Goal: Task Accomplishment & Management: Manage account settings

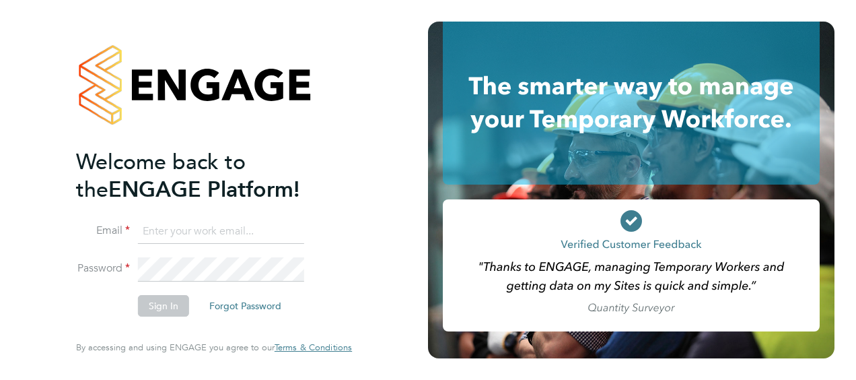
type input "[PERSON_NAME][EMAIL_ADDRESS][DOMAIN_NAME]"
click at [164, 298] on button "Sign In" at bounding box center [163, 306] width 51 height 22
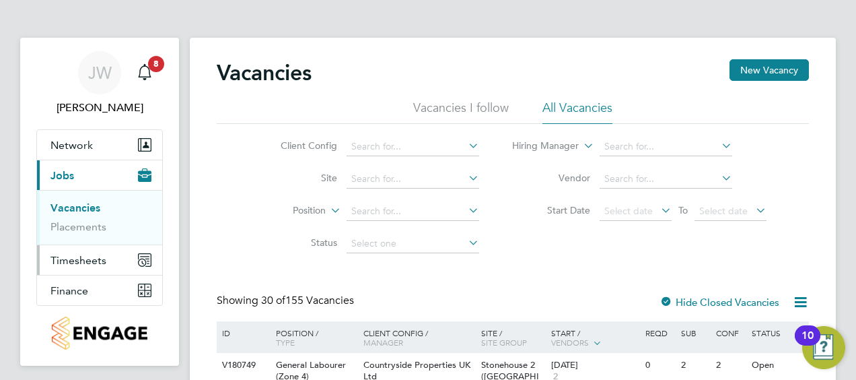
click at [86, 257] on span "Timesheets" at bounding box center [78, 260] width 56 height 13
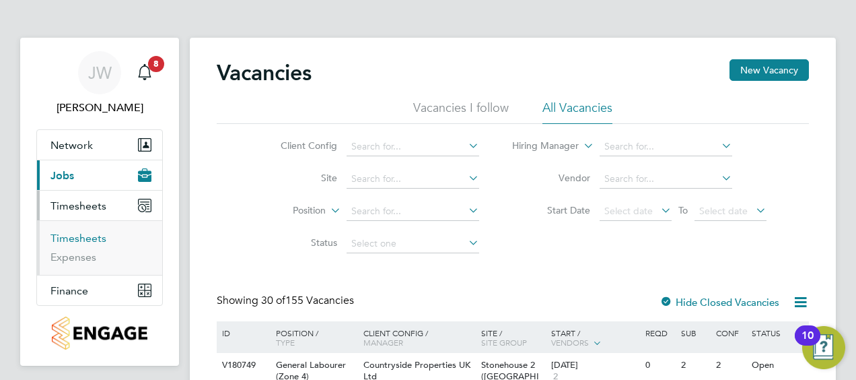
click at [93, 234] on link "Timesheets" at bounding box center [78, 238] width 56 height 13
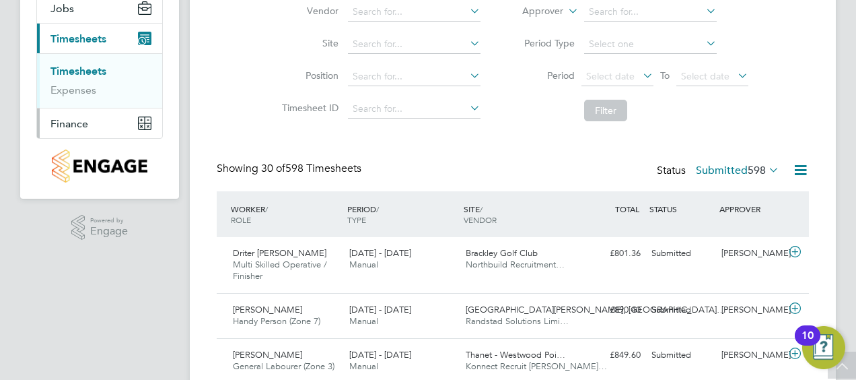
click at [81, 118] on span "Finance" at bounding box center [69, 123] width 38 height 13
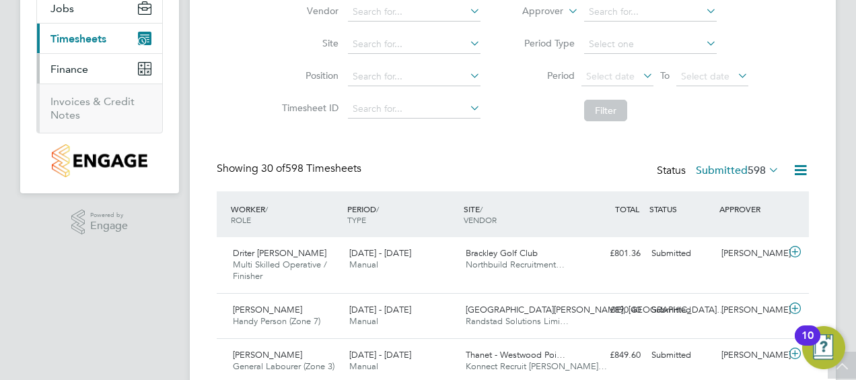
click at [67, 35] on span "Timesheets" at bounding box center [78, 38] width 56 height 13
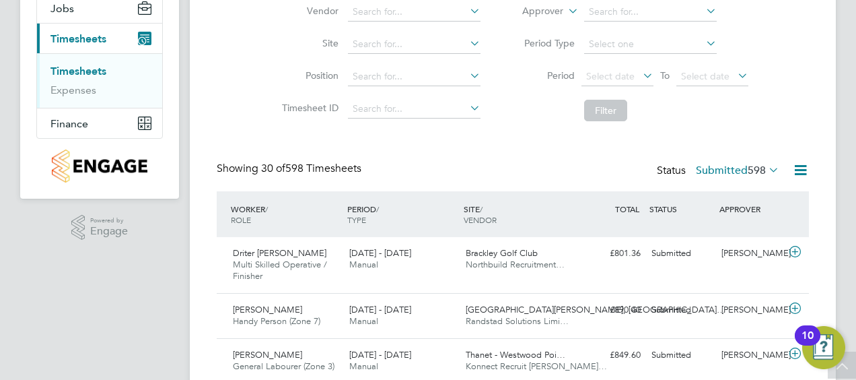
click at [557, 120] on li "Filter" at bounding box center [631, 110] width 268 height 35
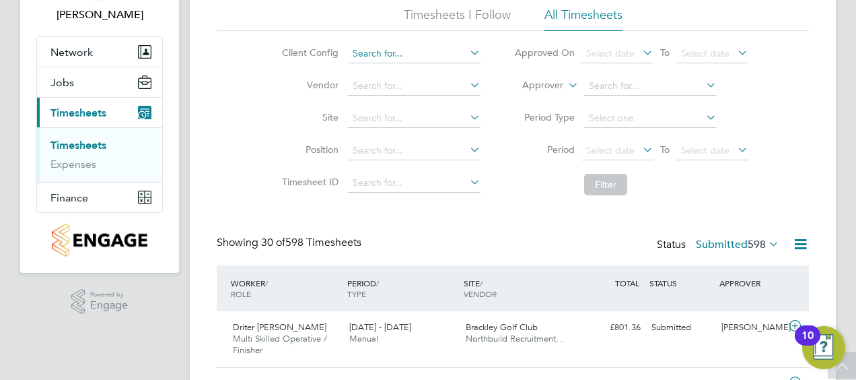
click at [424, 55] on input at bounding box center [414, 53] width 133 height 19
type input "b"
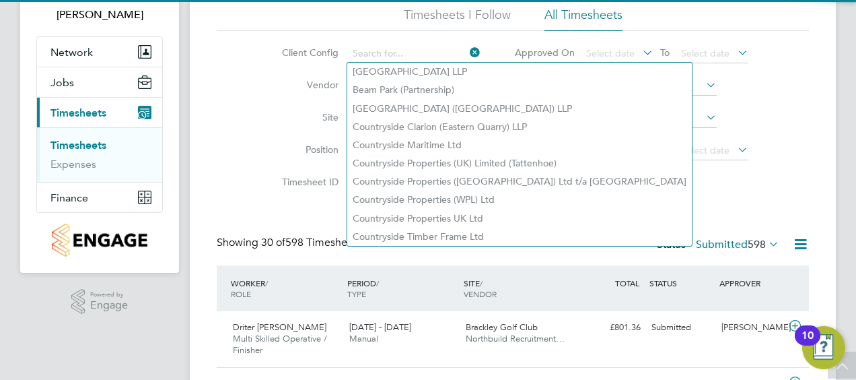
click at [307, 120] on label "Site" at bounding box center [308, 117] width 61 height 12
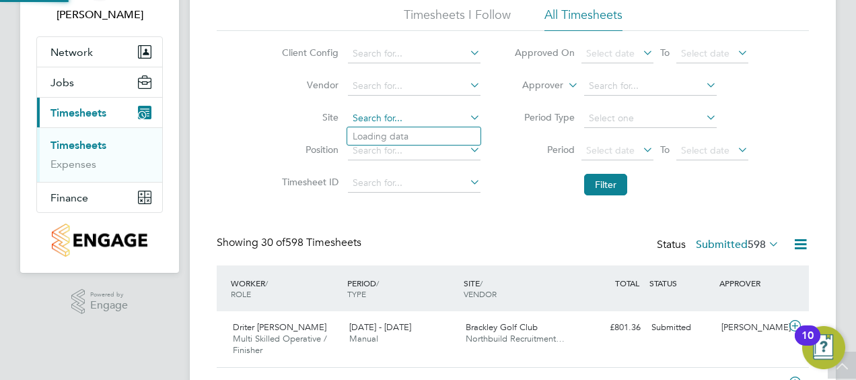
click at [365, 116] on input at bounding box center [414, 118] width 133 height 19
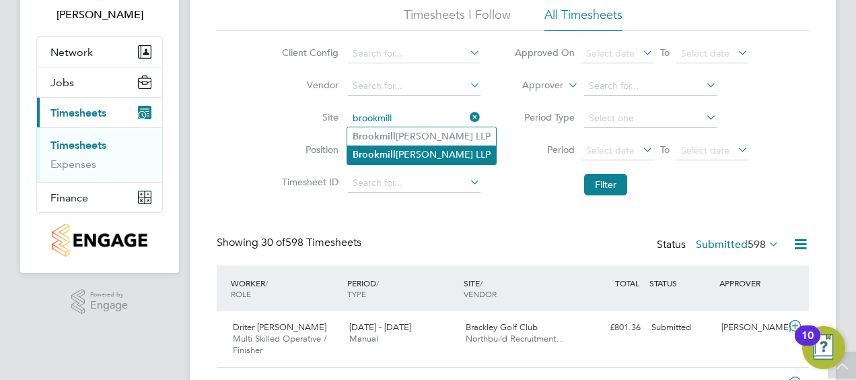
click at [387, 149] on b "Brookmill" at bounding box center [374, 154] width 43 height 11
type input "[GEOGRAPHIC_DATA][PERSON_NAME] LLP"
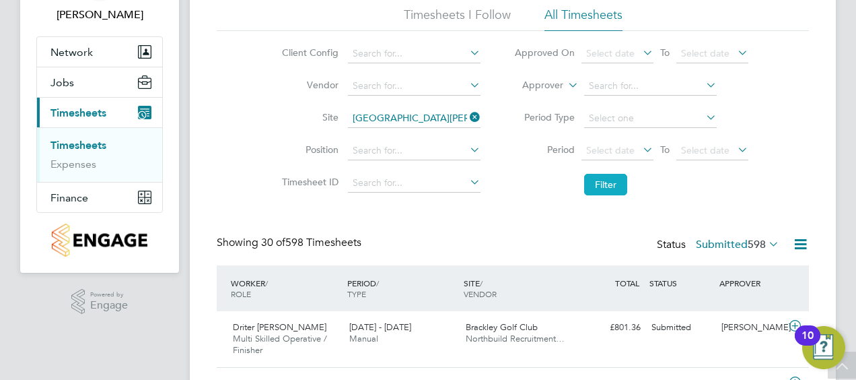
click at [616, 176] on button "Filter" at bounding box center [605, 185] width 43 height 22
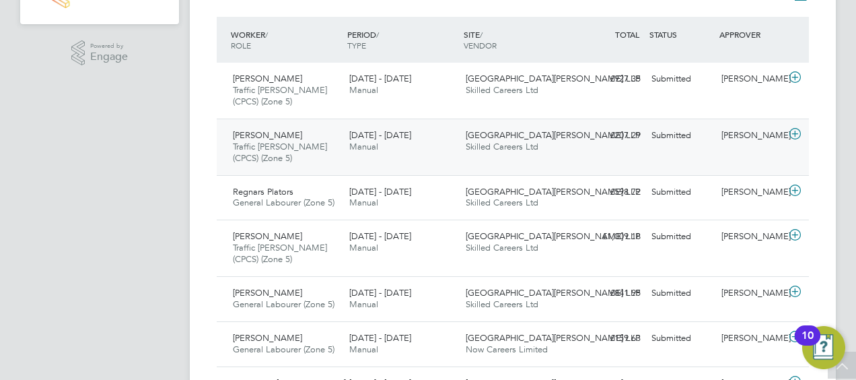
click at [722, 129] on div "[PERSON_NAME]" at bounding box center [751, 136] width 70 height 22
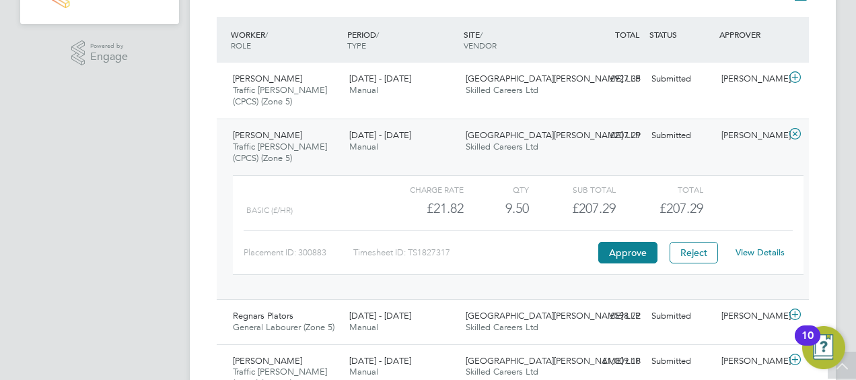
click at [794, 133] on icon at bounding box center [795, 134] width 17 height 11
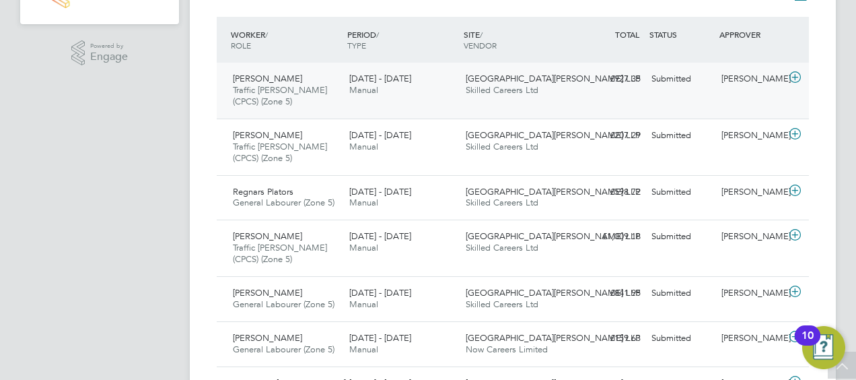
click at [795, 79] on icon at bounding box center [795, 77] width 17 height 11
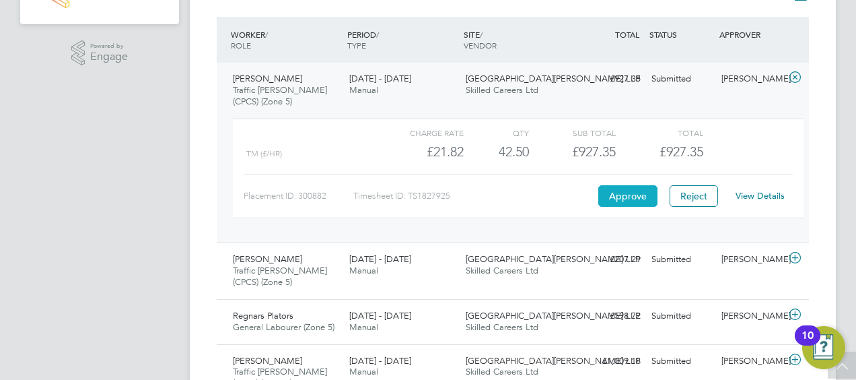
click at [639, 194] on button "Approve" at bounding box center [627, 196] width 59 height 22
click at [790, 75] on icon at bounding box center [795, 77] width 17 height 11
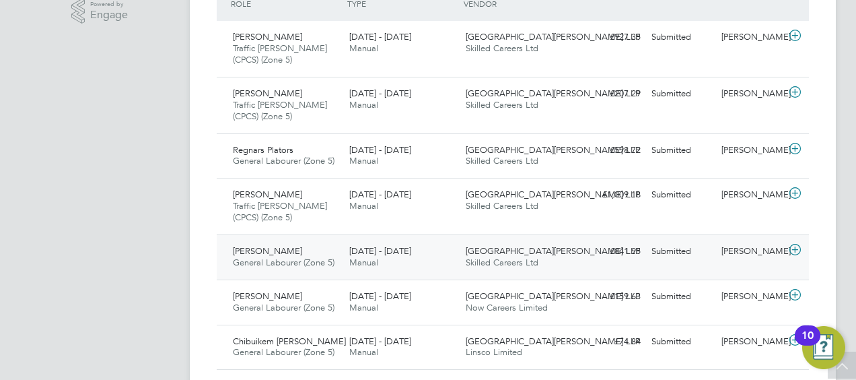
click at [793, 246] on icon at bounding box center [795, 249] width 17 height 11
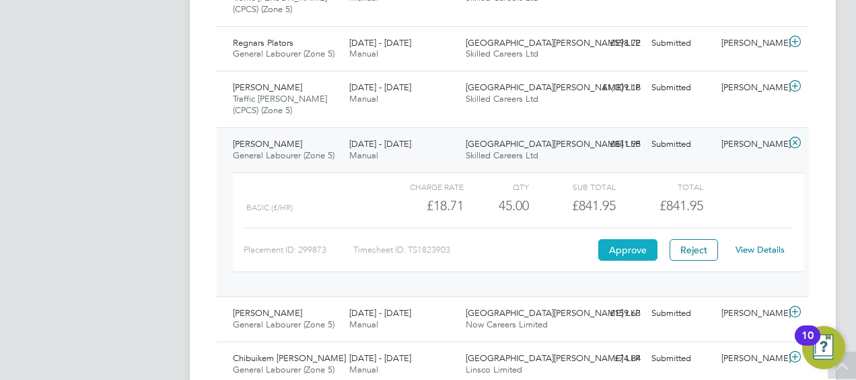
click at [635, 248] on button "Approve" at bounding box center [627, 250] width 59 height 22
click at [798, 141] on icon at bounding box center [795, 142] width 17 height 11
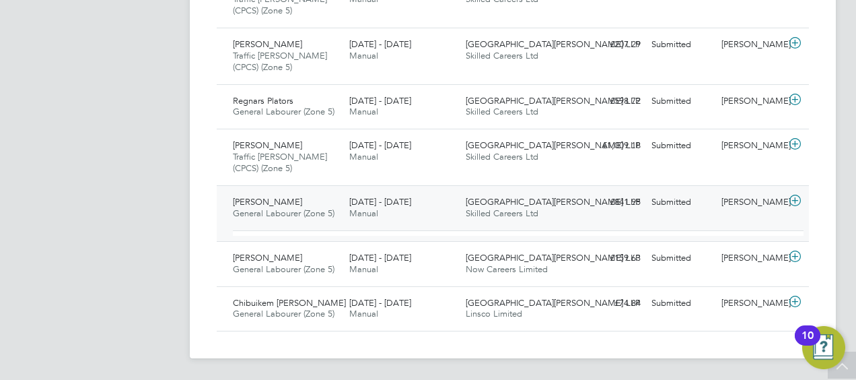
scroll to position [419, 0]
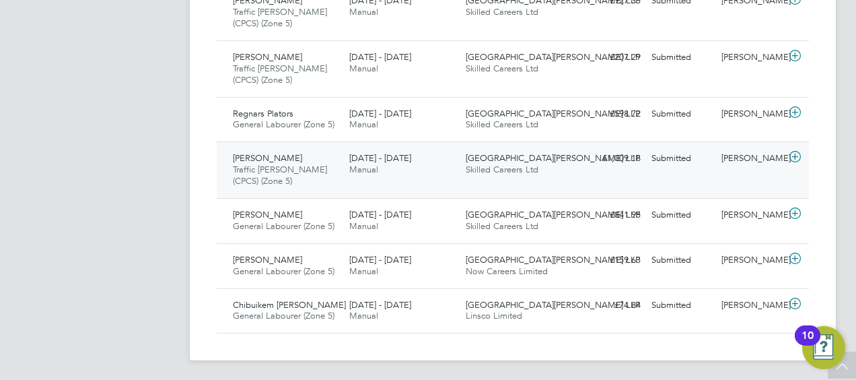
click at [734, 164] on div "[PERSON_NAME]" at bounding box center [751, 158] width 70 height 22
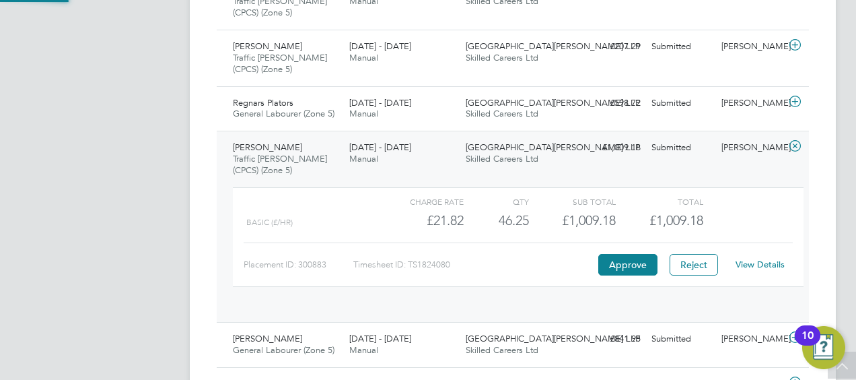
scroll to position [23, 131]
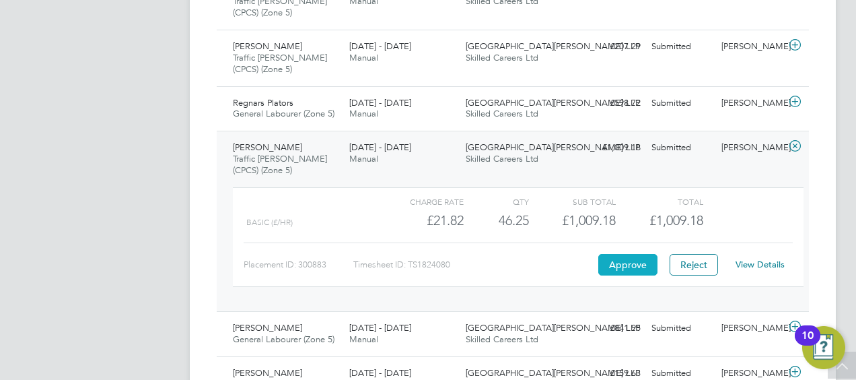
click at [623, 266] on button "Approve" at bounding box center [627, 265] width 59 height 22
click at [794, 142] on icon at bounding box center [795, 146] width 17 height 11
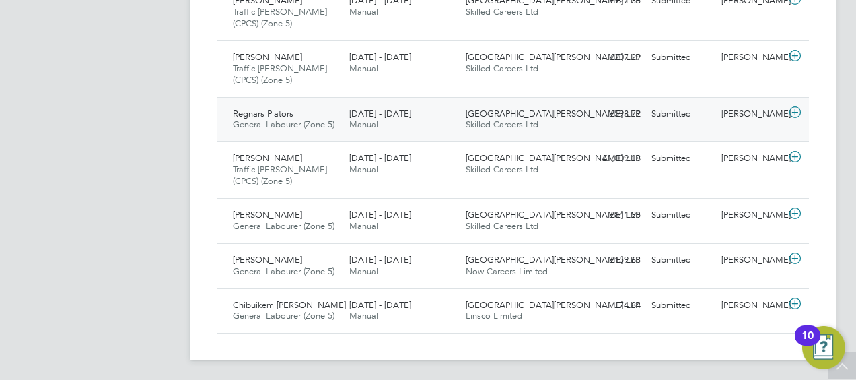
click at [739, 114] on div "[PERSON_NAME]" at bounding box center [751, 114] width 70 height 22
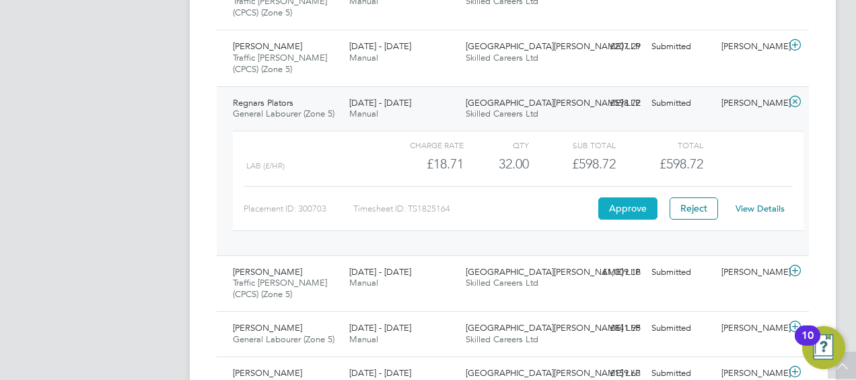
click at [652, 203] on button "Approve" at bounding box center [627, 208] width 59 height 22
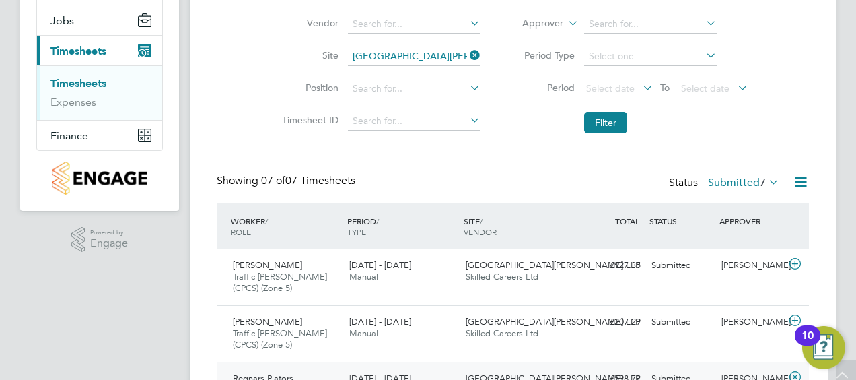
scroll to position [269, 0]
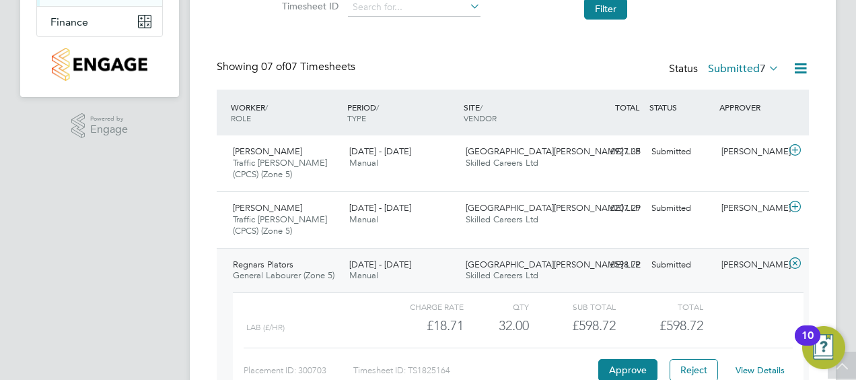
click at [672, 250] on div "Regnars Plators General Labourer (Zone 5) 15 - 21 Sep 2025 15 - 21 Sep 2025 Man…" at bounding box center [513, 332] width 592 height 169
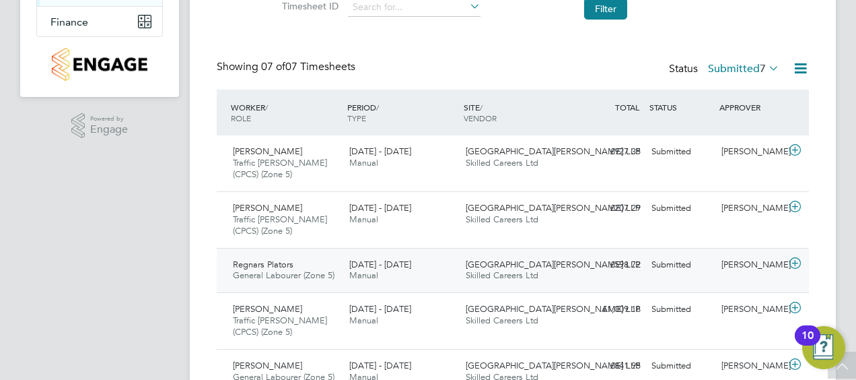
click at [672, 250] on div "Regnars Plators General Labourer (Zone 5) 15 - 21 Sep 2025 15 - 21 Sep 2025 Man…" at bounding box center [513, 270] width 592 height 45
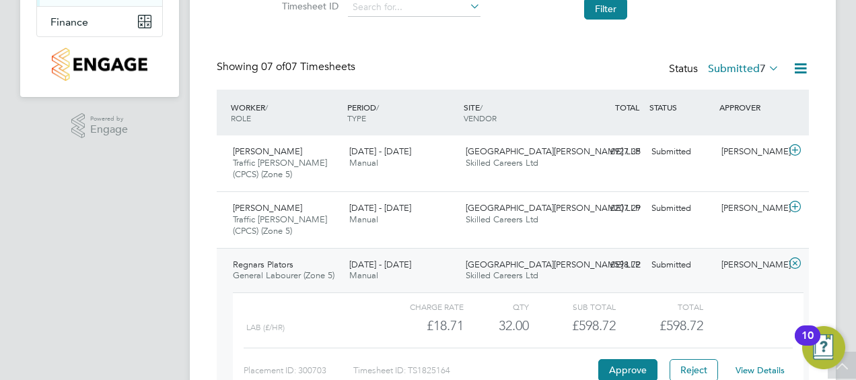
scroll to position [23, 131]
click at [672, 250] on div "Regnars Plators General Labourer (Zone 5) 15 - 21 Sep 2025 15 - 21 Sep 2025 Man…" at bounding box center [513, 332] width 592 height 169
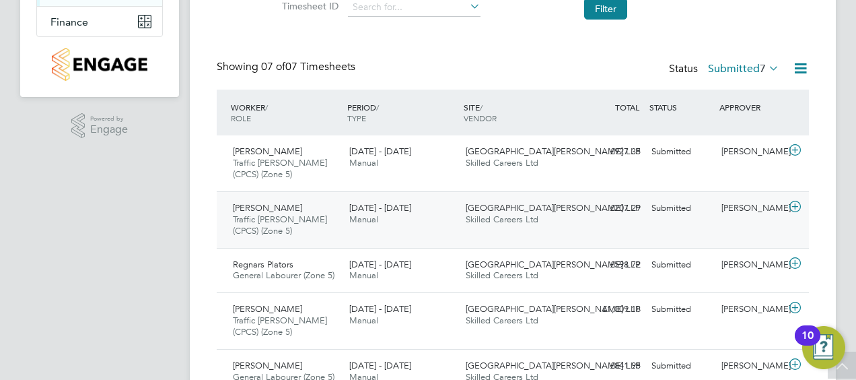
click at [660, 222] on div "Junaid Khan Traffic Marshall (CPCS) (Zone 5) 22 - 28 Sep 2025 22 - 28 Sep 2025 …" at bounding box center [513, 219] width 592 height 57
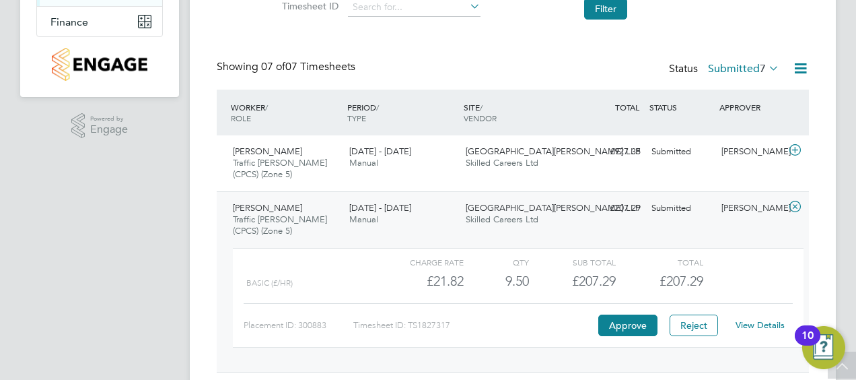
click at [660, 222] on div "Junaid Khan Traffic Marshall (CPCS) (Zone 5) 22 - 28 Sep 2025 22 - 28 Sep 2025 …" at bounding box center [513, 281] width 592 height 180
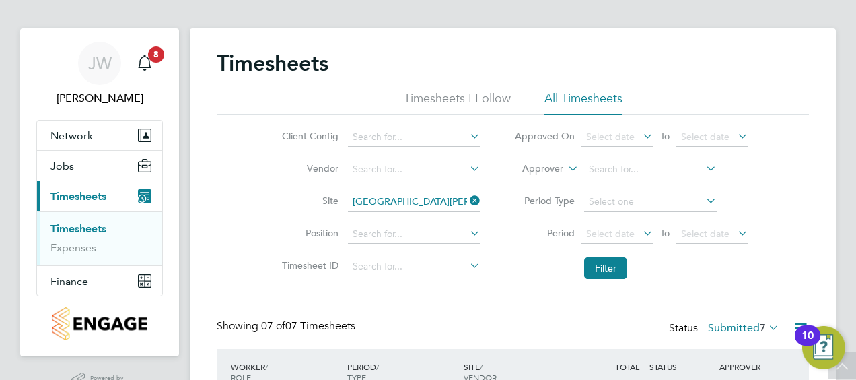
scroll to position [0, 0]
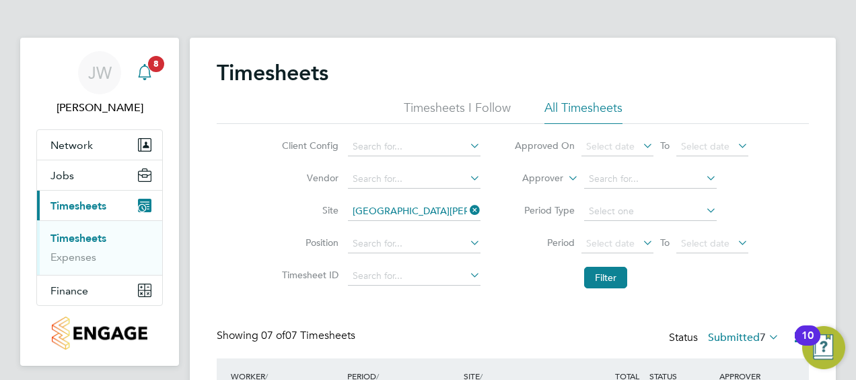
click at [155, 72] on div "Main navigation" at bounding box center [144, 72] width 27 height 27
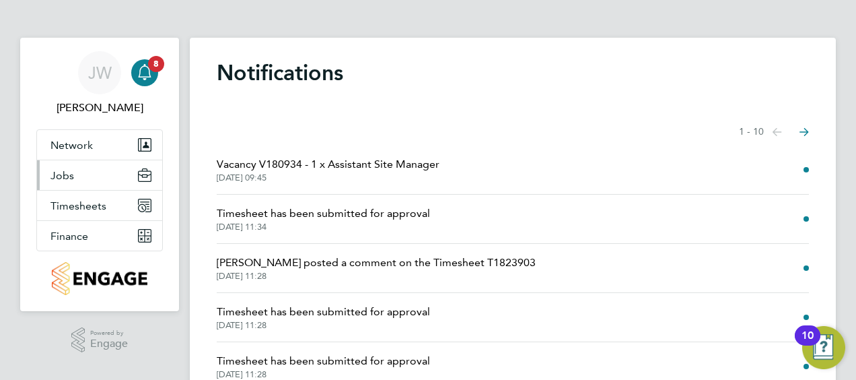
click at [68, 177] on span "Jobs" at bounding box center [62, 175] width 24 height 13
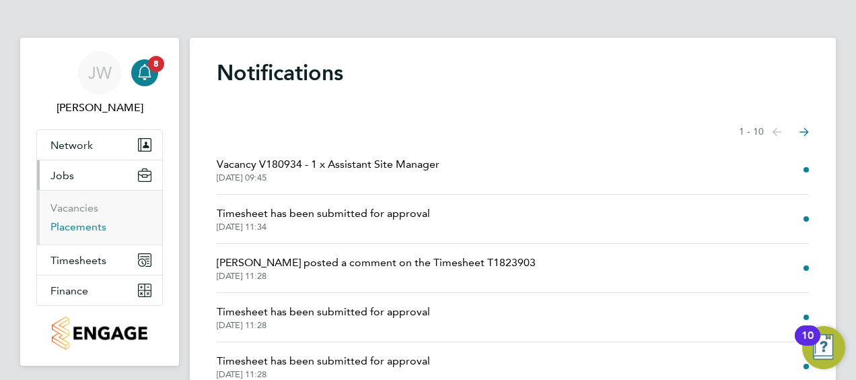
click at [73, 223] on link "Placements" at bounding box center [78, 226] width 56 height 13
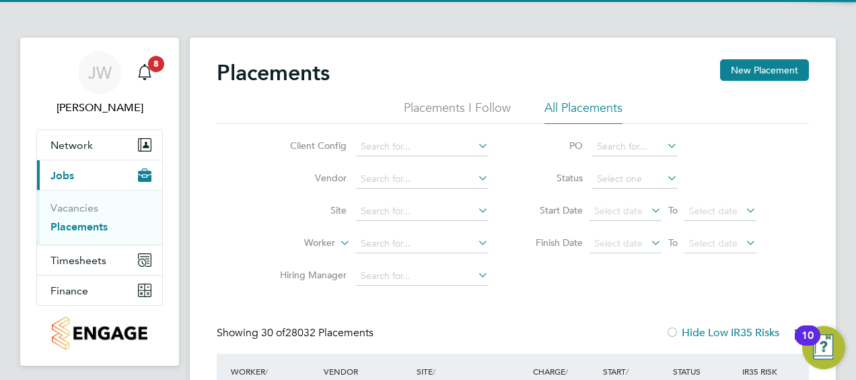
scroll to position [51, 116]
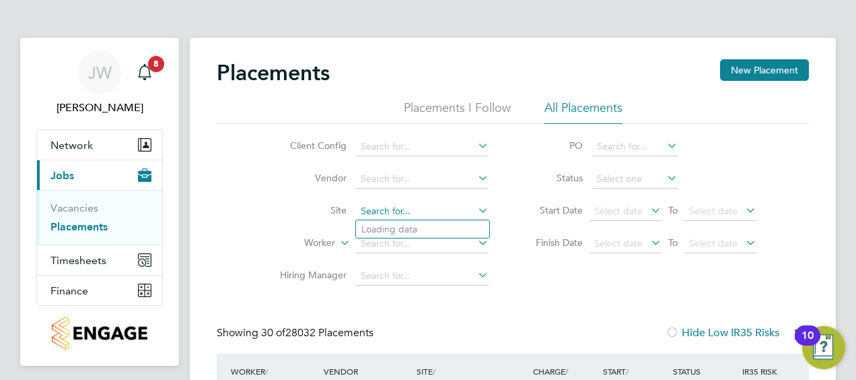
click at [373, 207] on input at bounding box center [422, 211] width 133 height 19
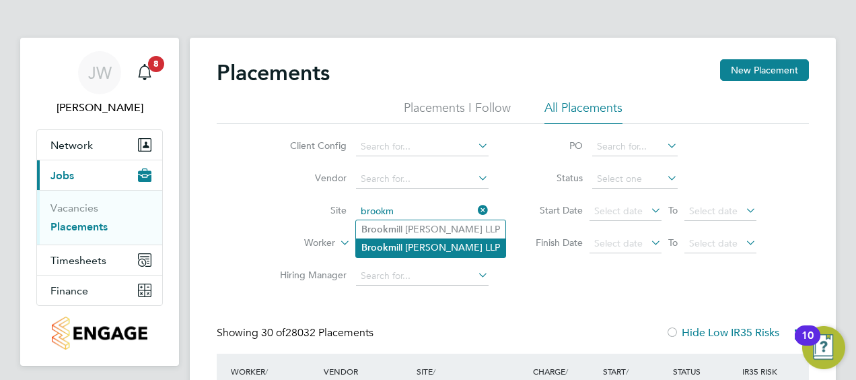
click at [389, 245] on b "Brookm" at bounding box center [378, 247] width 35 height 11
type input "[GEOGRAPHIC_DATA][PERSON_NAME] LLP"
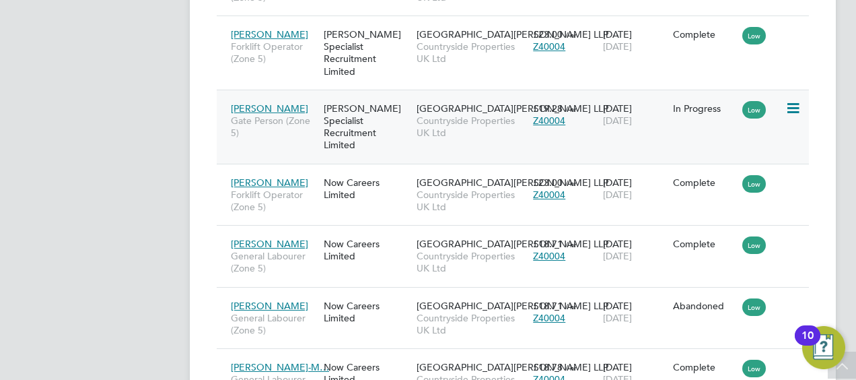
click at [668, 96] on div "01 Jan 2025 30 Sep 2025" at bounding box center [635, 115] width 70 height 38
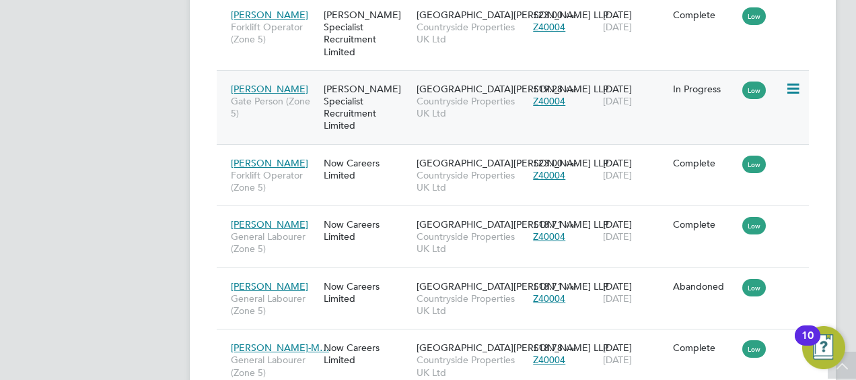
scroll to position [722, 0]
click at [632, 96] on span "30 Sep 2025" at bounding box center [617, 102] width 29 height 12
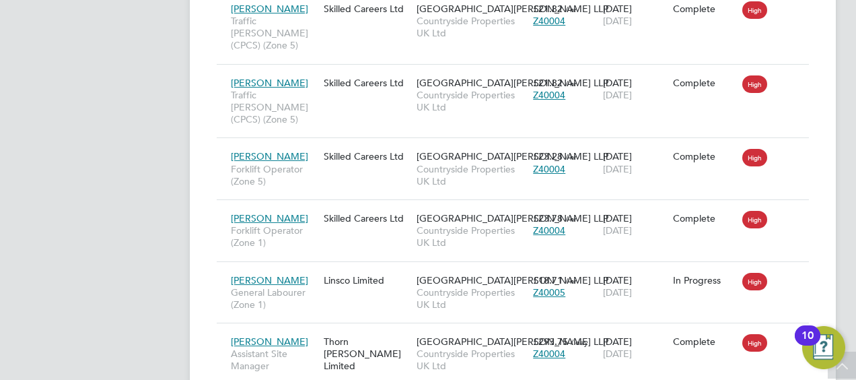
scroll to position [1247, 0]
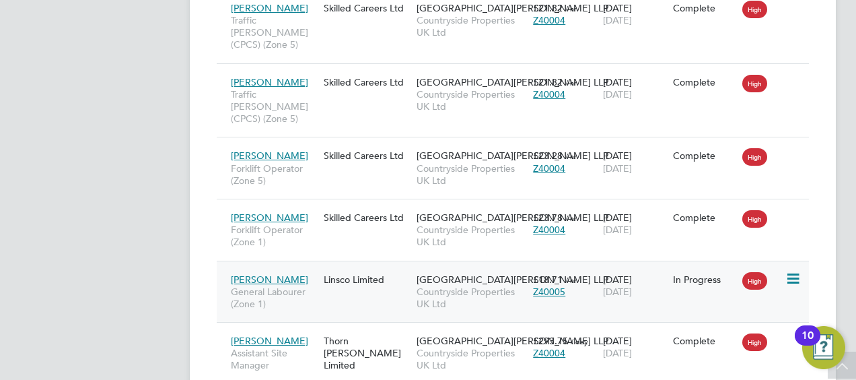
click at [656, 267] on div "07 Jul 2025 28 Sep 2025" at bounding box center [635, 286] width 70 height 38
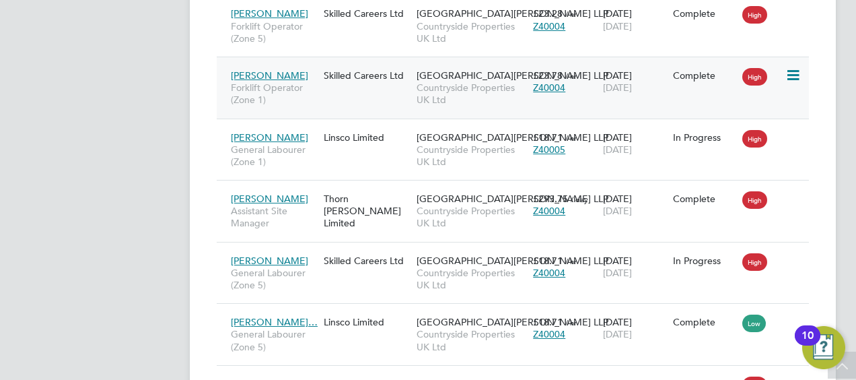
scroll to position [1390, 0]
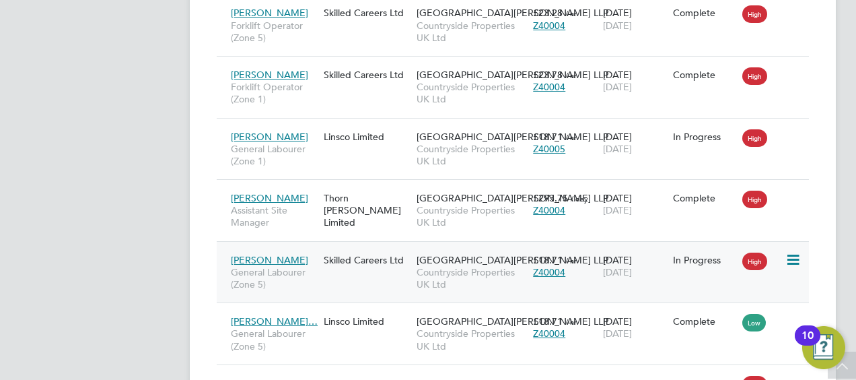
click at [622, 247] on div "31 Jul 2025 26 Oct 2025" at bounding box center [635, 266] width 70 height 38
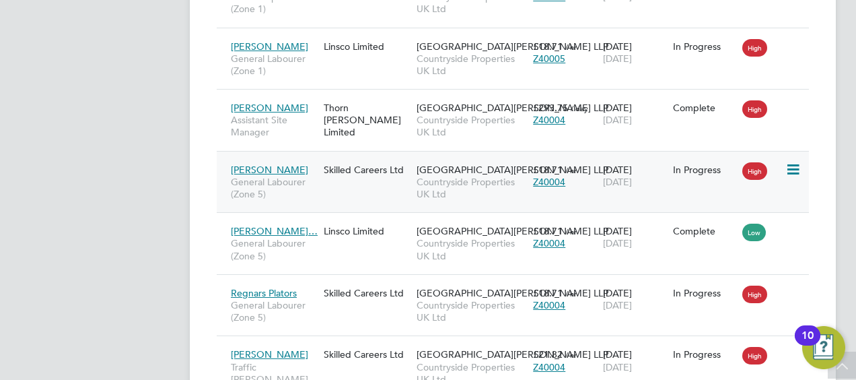
scroll to position [1489, 0]
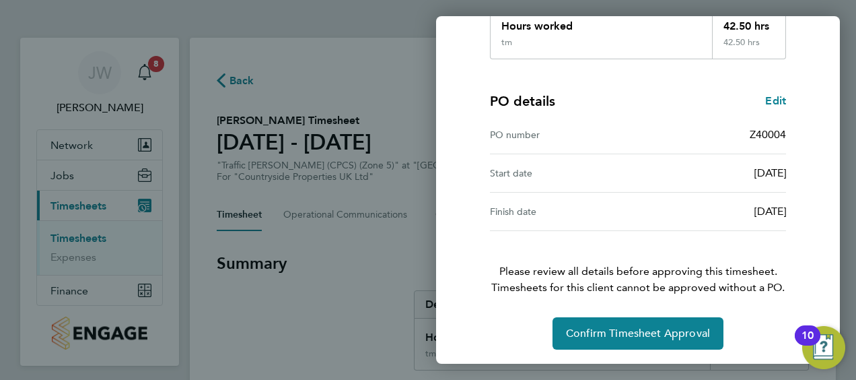
scroll to position [264, 0]
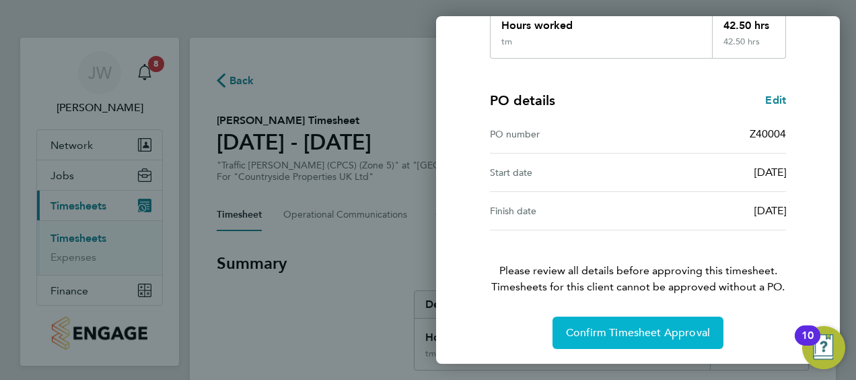
click at [619, 320] on button "Confirm Timesheet Approval" at bounding box center [638, 332] width 171 height 32
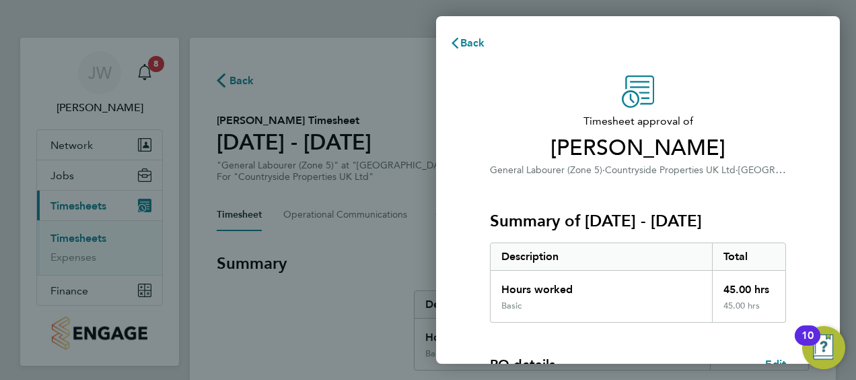
scroll to position [264, 0]
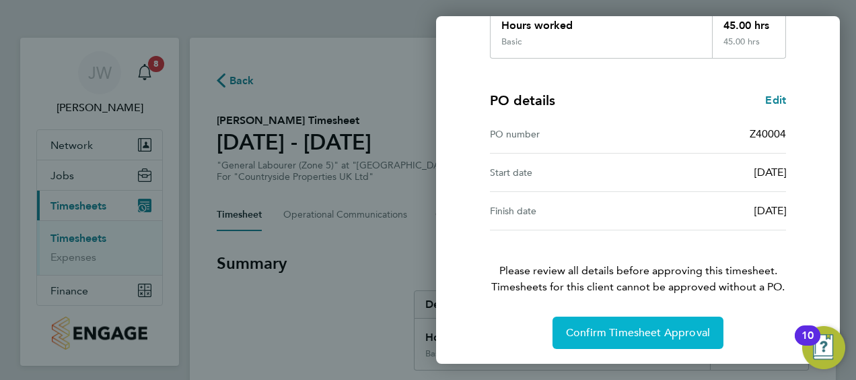
click at [656, 326] on span "Confirm Timesheet Approval" at bounding box center [638, 332] width 144 height 13
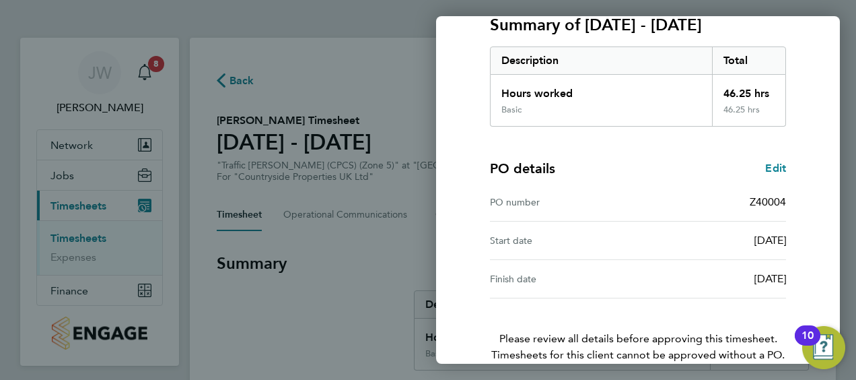
scroll to position [264, 0]
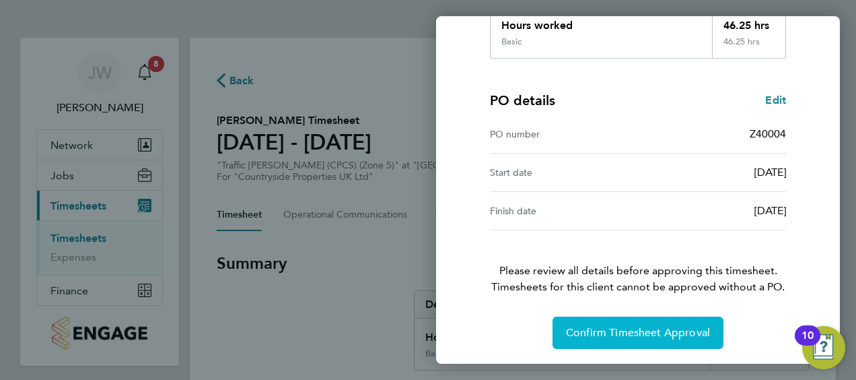
click at [632, 337] on button "Confirm Timesheet Approval" at bounding box center [638, 332] width 171 height 32
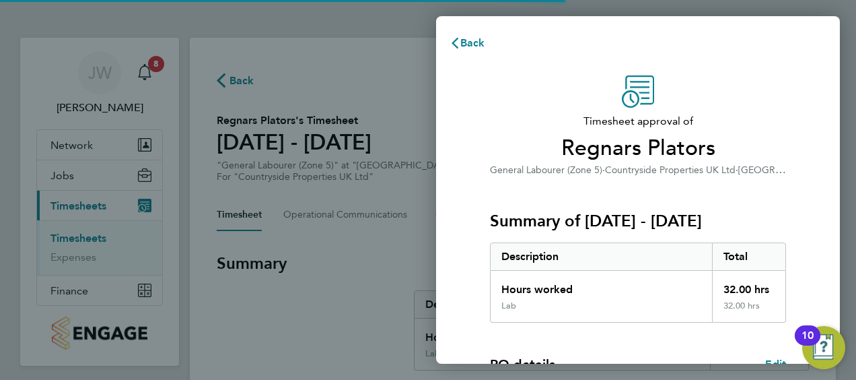
scroll to position [264, 0]
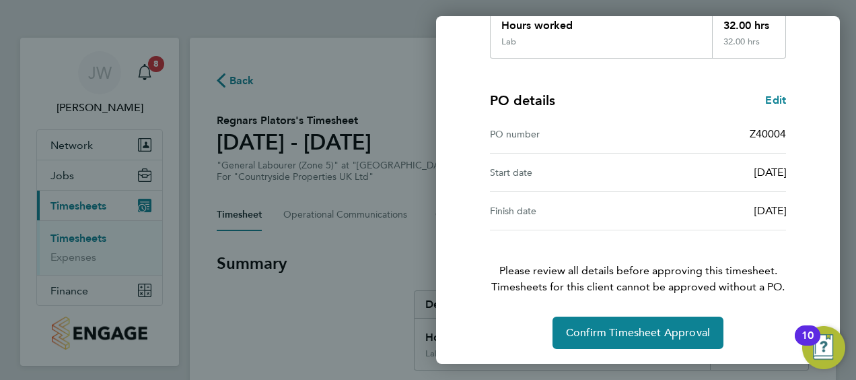
click at [617, 310] on div "Timesheet approval of Regnars Plators General Labourer (Zone 5) · Countryside P…" at bounding box center [638, 80] width 328 height 537
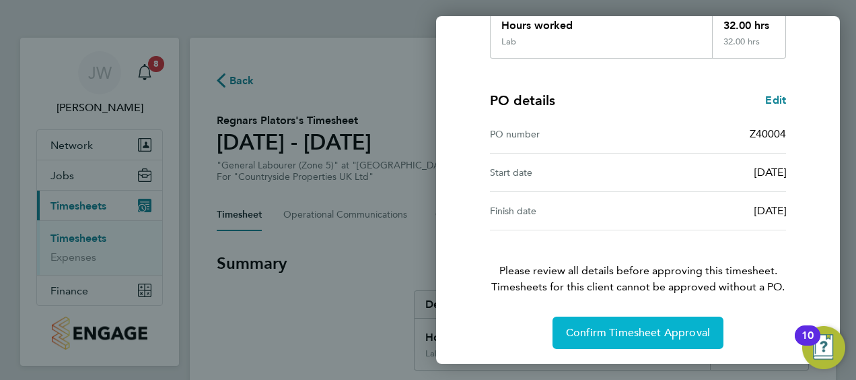
click at [608, 337] on span "Confirm Timesheet Approval" at bounding box center [638, 332] width 144 height 13
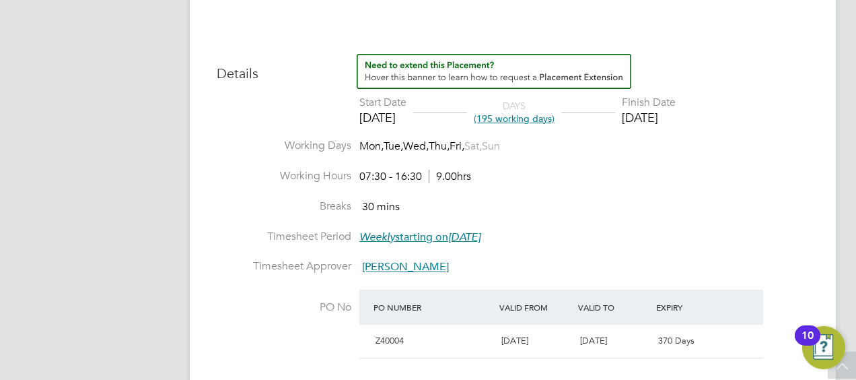
scroll to position [518, 0]
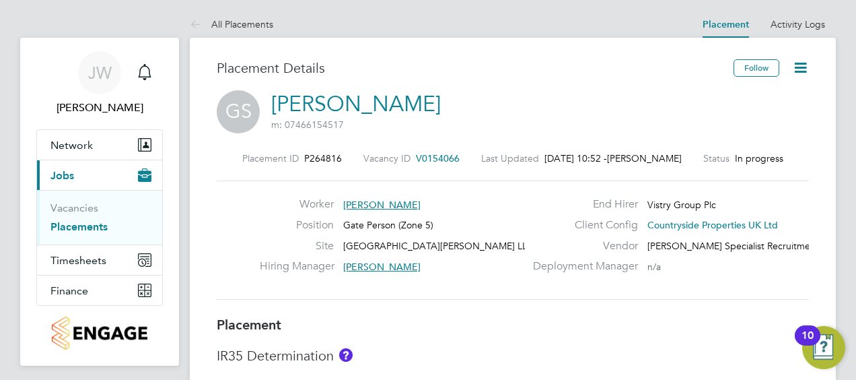
click at [798, 59] on icon at bounding box center [800, 67] width 17 height 17
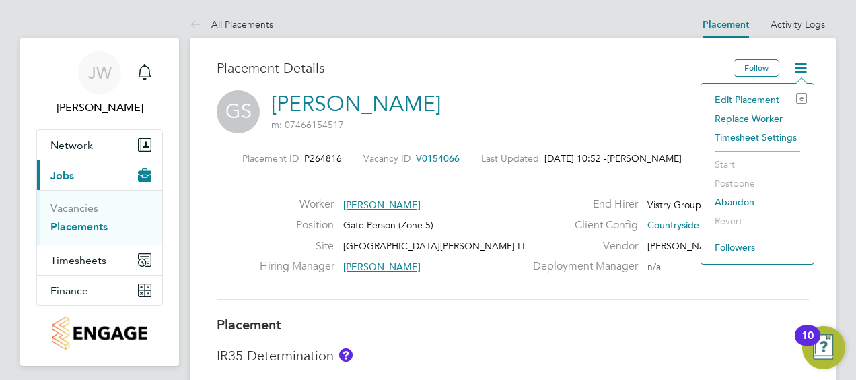
click at [763, 93] on li "Edit Placement e" at bounding box center [757, 99] width 99 height 19
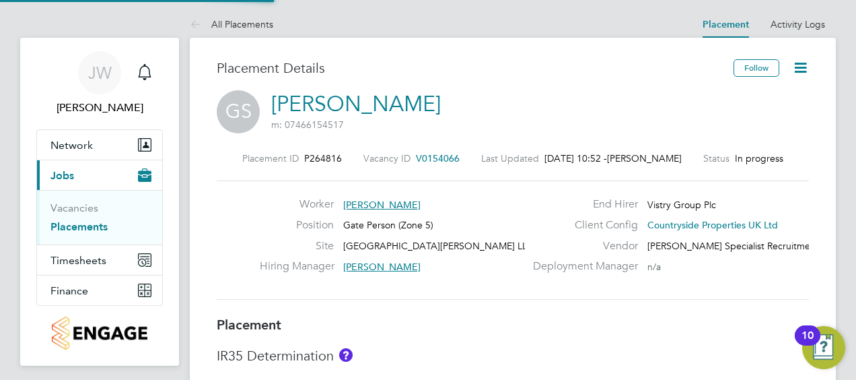
type input "Sam Williams"
type input "[PERSON_NAME]"
type input "[DATE]"
type input "07:30"
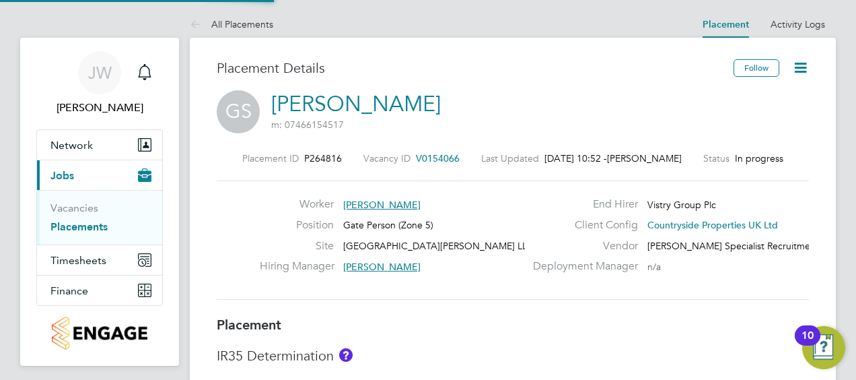
type input "16:30"
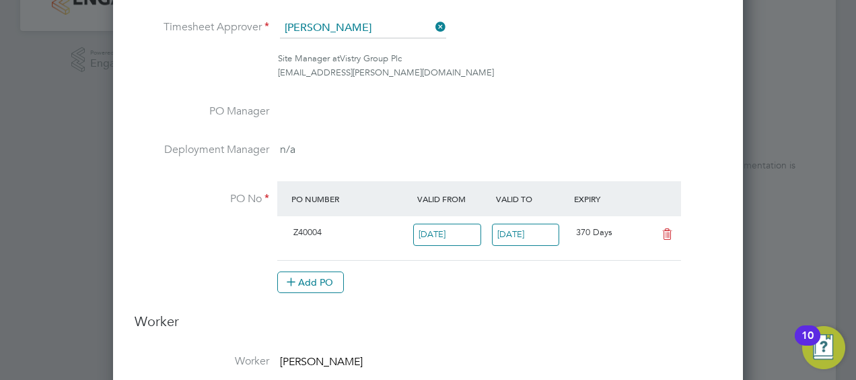
click at [530, 233] on input "30 Sep 2026" at bounding box center [526, 234] width 68 height 22
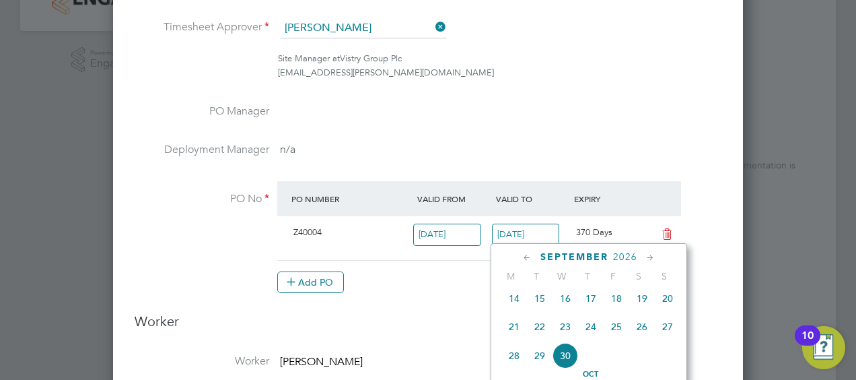
click at [522, 258] on icon at bounding box center [527, 257] width 13 height 15
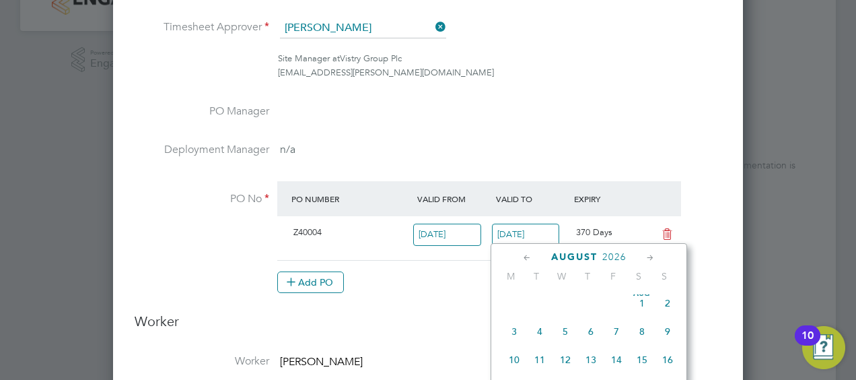
click at [522, 258] on icon at bounding box center [527, 257] width 13 height 15
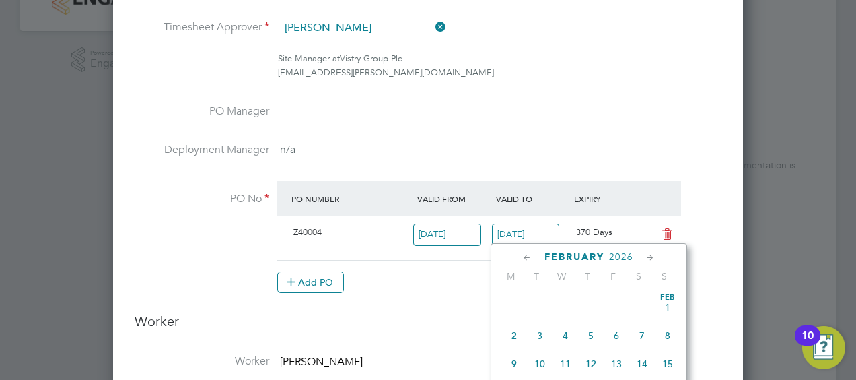
click at [522, 258] on icon at bounding box center [527, 257] width 13 height 15
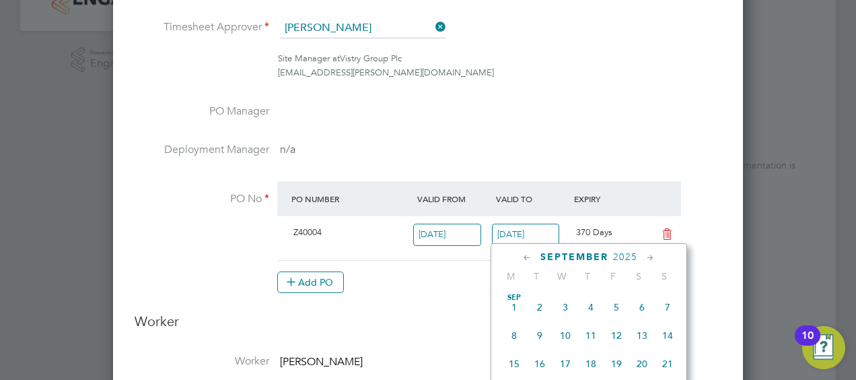
click at [522, 258] on icon at bounding box center [527, 257] width 13 height 15
click at [646, 260] on icon at bounding box center [650, 257] width 13 height 15
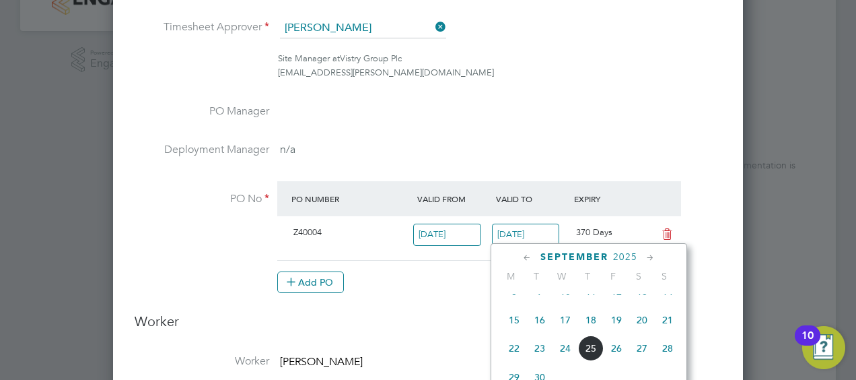
click at [618, 322] on span "19" at bounding box center [617, 320] width 26 height 26
type input "[DATE]"
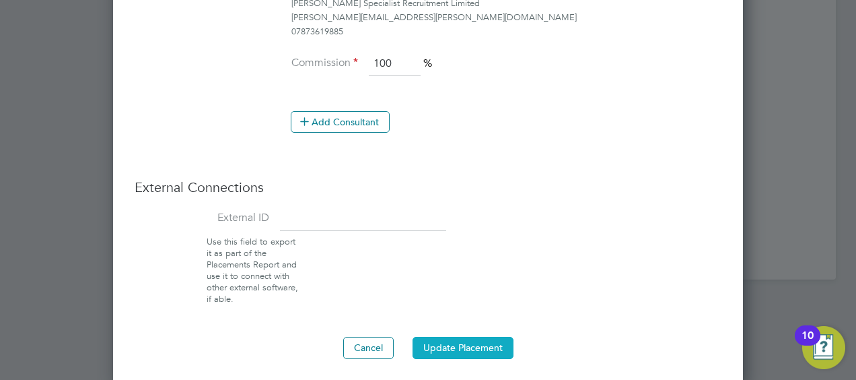
click at [507, 341] on button "Update Placement" at bounding box center [463, 348] width 101 height 22
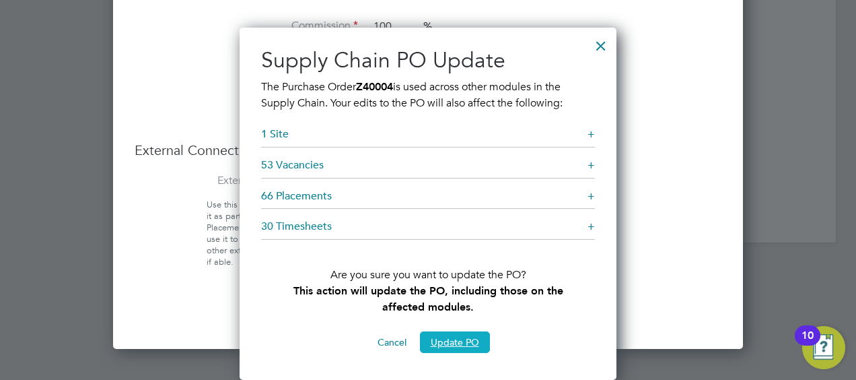
click at [458, 347] on button "Update PO" at bounding box center [455, 342] width 70 height 22
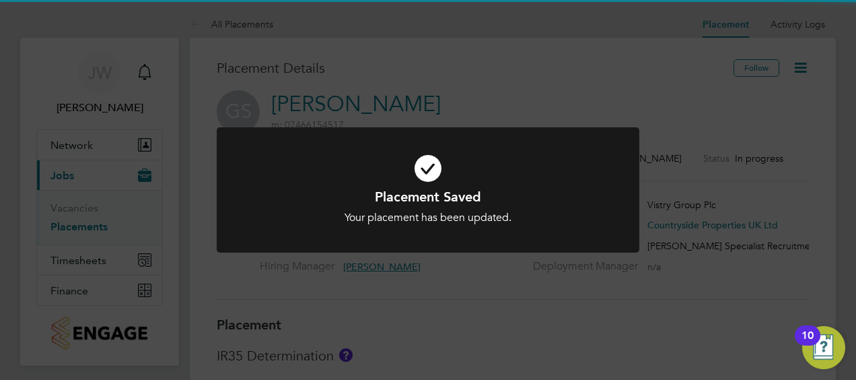
click at [460, 229] on div at bounding box center [428, 190] width 423 height 126
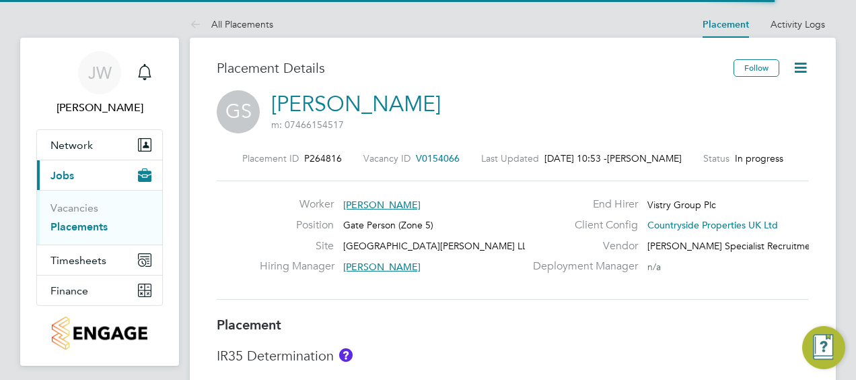
click at [795, 72] on icon at bounding box center [800, 67] width 17 height 17
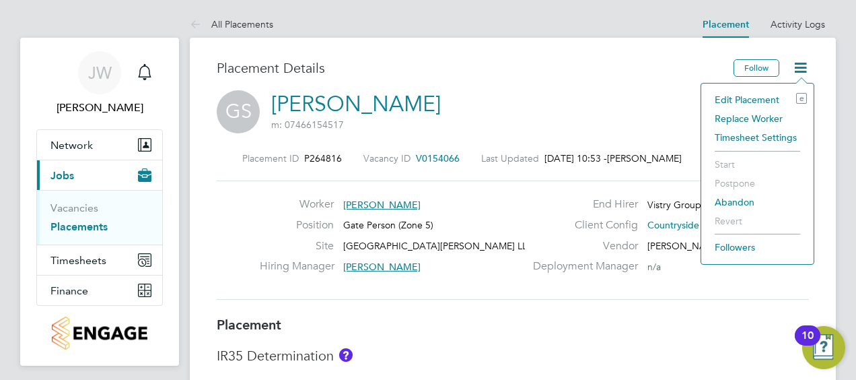
click at [769, 101] on li "Edit Placement e" at bounding box center [757, 99] width 99 height 19
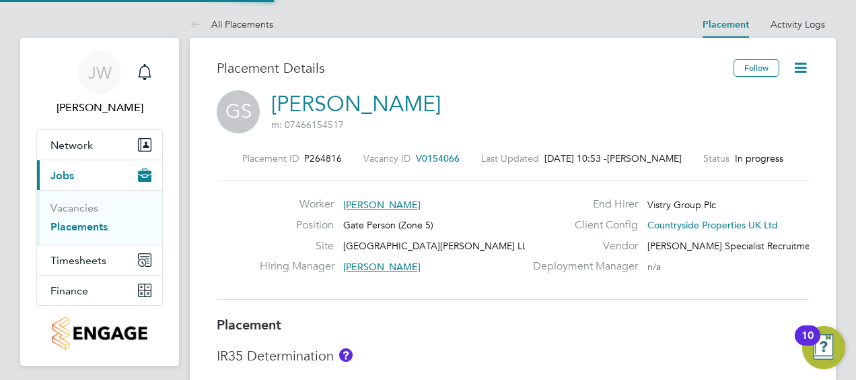
scroll to position [7, 7]
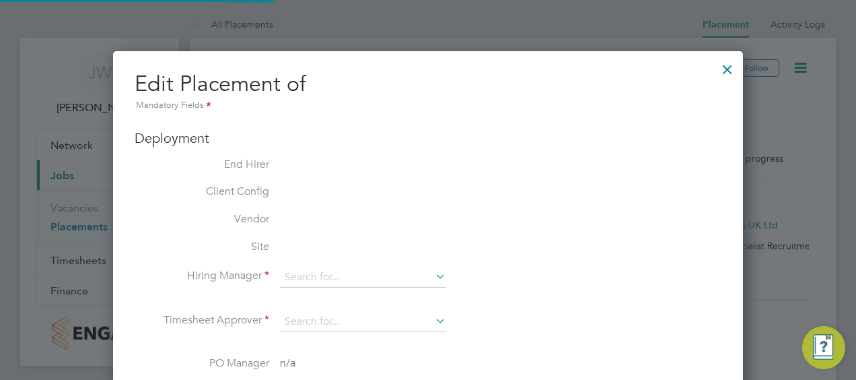
type input "Sam Williams"
type input "[PERSON_NAME]"
type input "[DATE]"
type input "07:30"
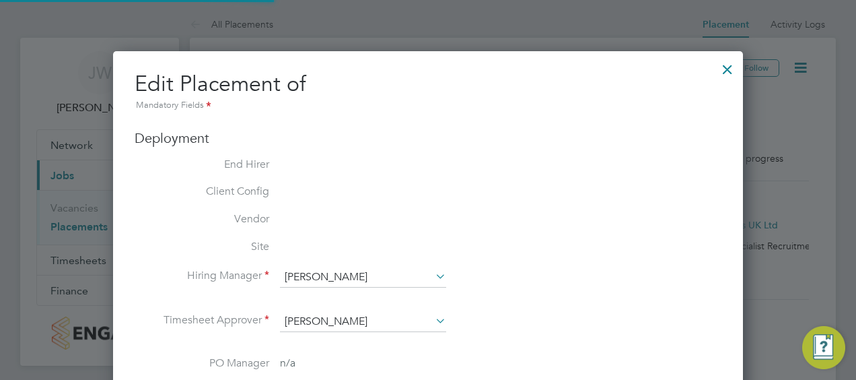
type input "16:30"
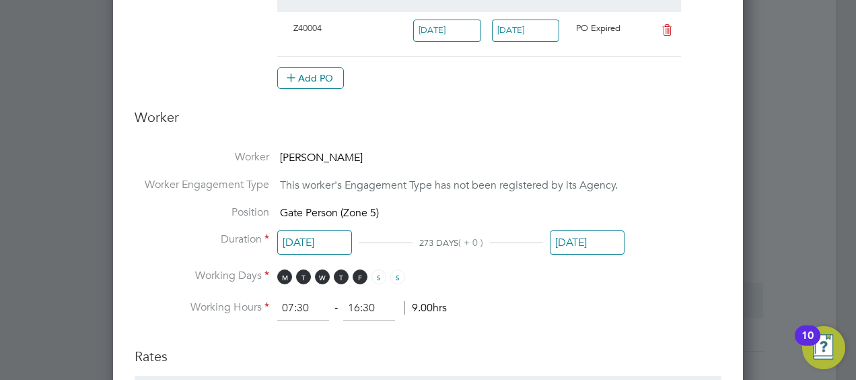
click at [588, 230] on input "[DATE]" at bounding box center [587, 242] width 75 height 25
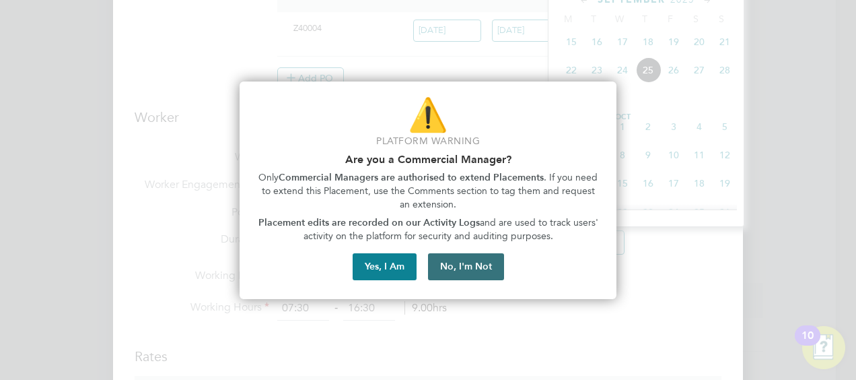
click at [441, 263] on button "No, I'm Not" at bounding box center [466, 266] width 76 height 27
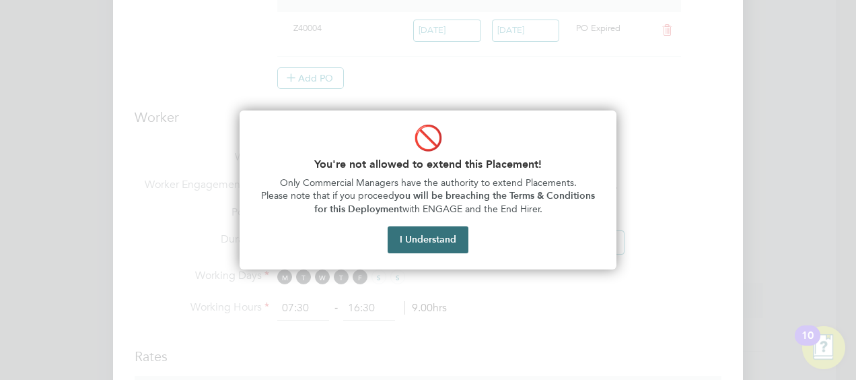
click at [446, 241] on button "I Understand" at bounding box center [428, 239] width 81 height 27
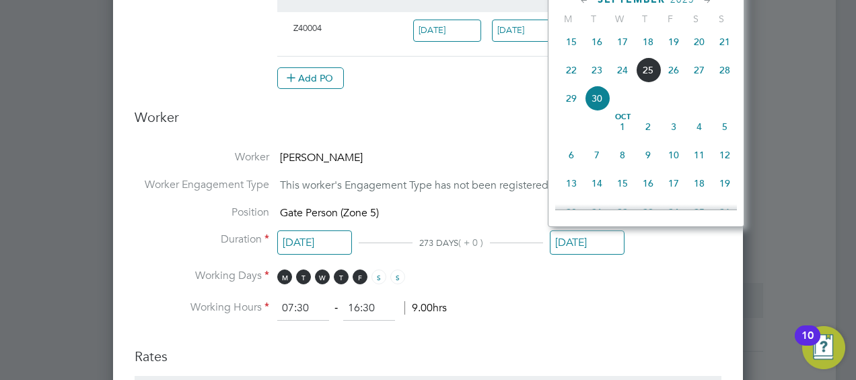
click at [578, 288] on li "Working Days M T W T F S S" at bounding box center [428, 283] width 587 height 28
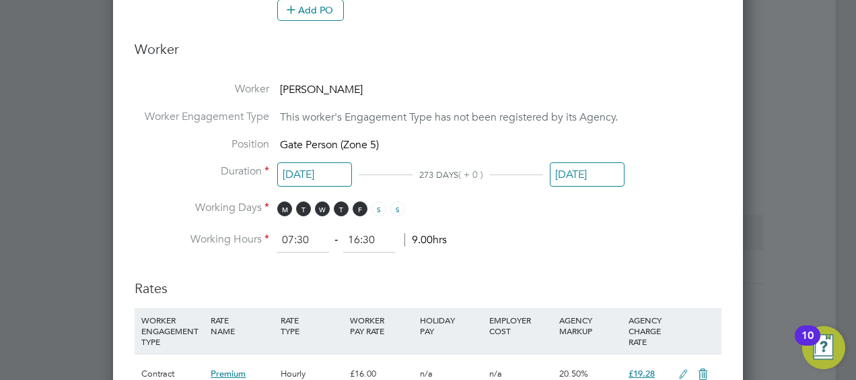
click at [592, 177] on input "[DATE]" at bounding box center [587, 174] width 75 height 25
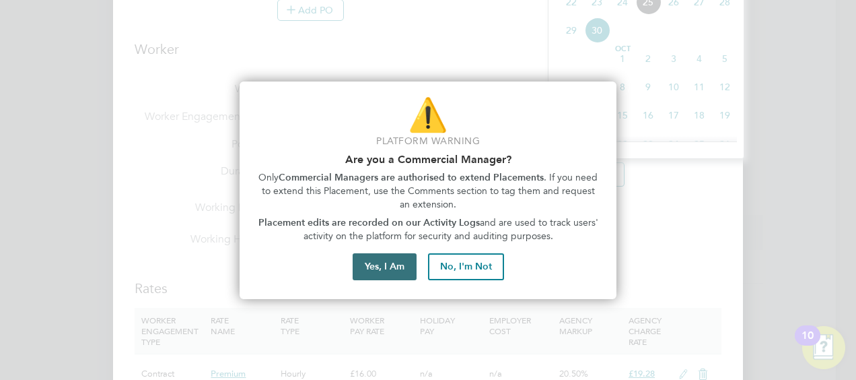
click at [396, 270] on button "Yes, I Am" at bounding box center [385, 266] width 64 height 27
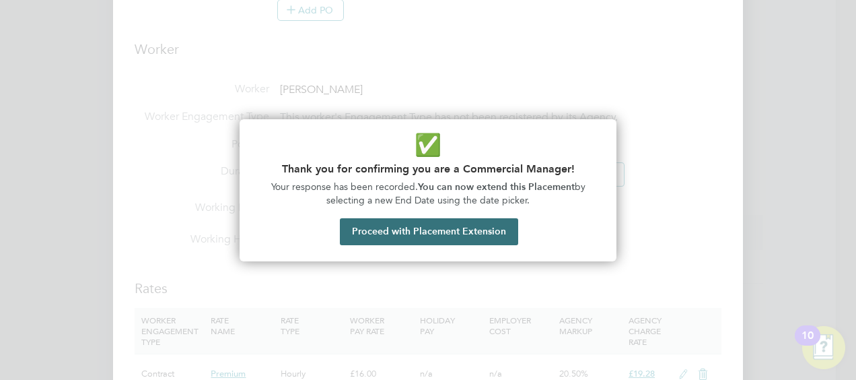
click at [483, 230] on button "Proceed with Placement Extension" at bounding box center [429, 231] width 178 height 27
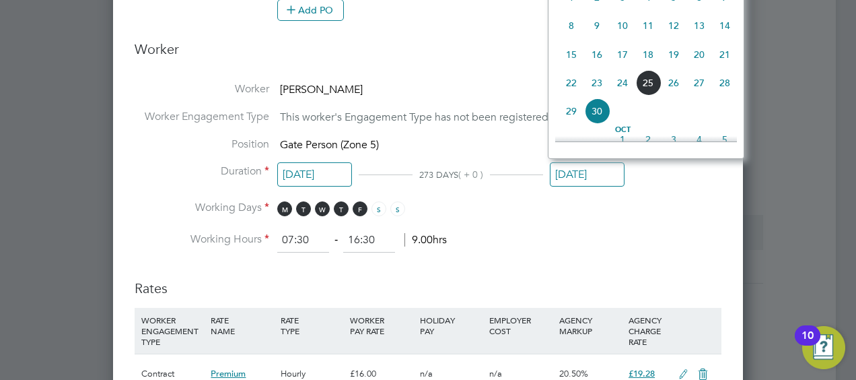
click at [678, 53] on span "19" at bounding box center [674, 55] width 26 height 26
type input "[DATE]"
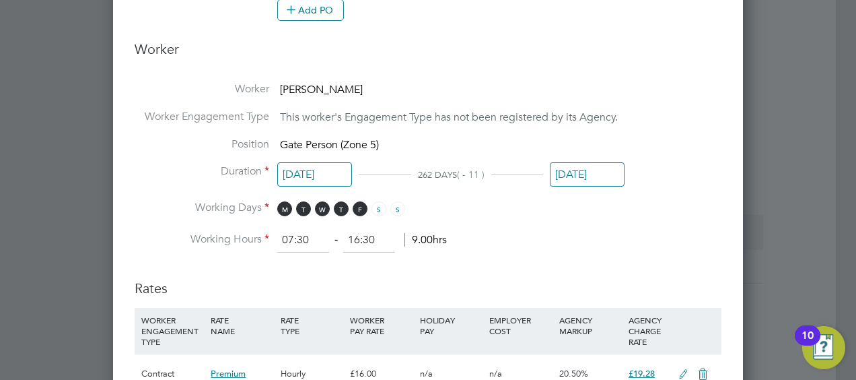
click at [664, 168] on li "Duration 01 Jan 2025 262 DAYS ( - 11 ) 19 Sep 2025" at bounding box center [428, 182] width 587 height 36
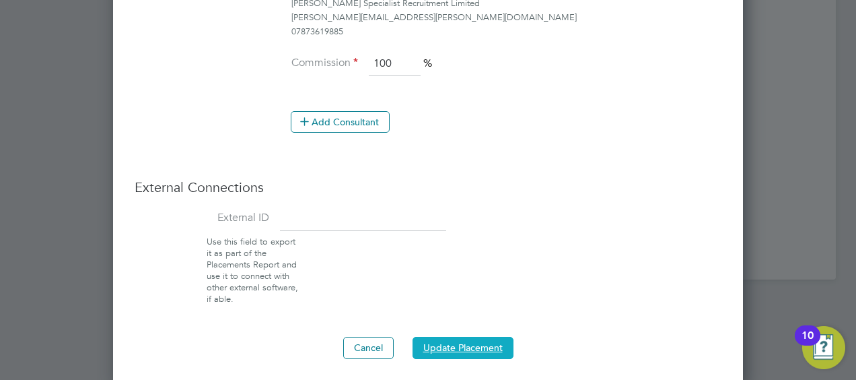
click at [460, 346] on button "Update Placement" at bounding box center [463, 348] width 101 height 22
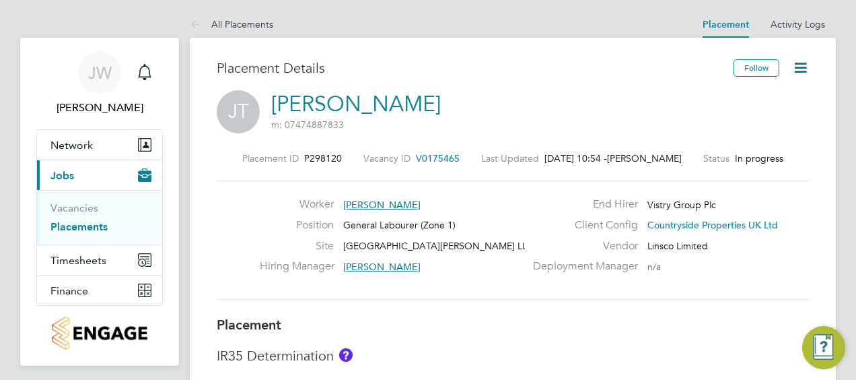
click at [792, 66] on icon at bounding box center [800, 67] width 17 height 17
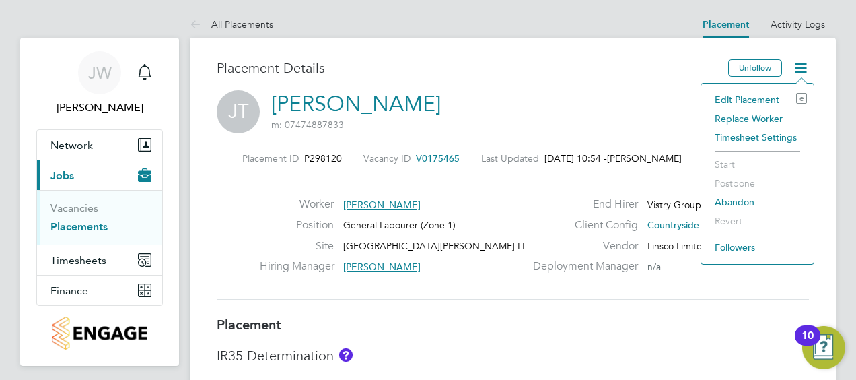
click at [763, 88] on div "Edit Placement e Replace Worker Timesheet Settings Start Postpone Abandon Rever…" at bounding box center [758, 174] width 114 height 182
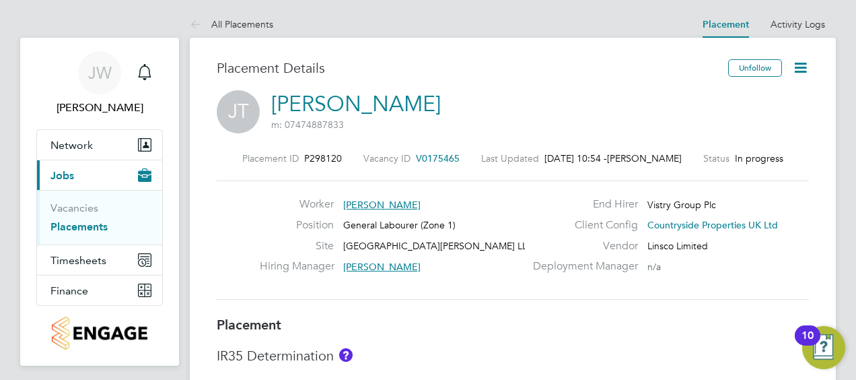
click at [792, 63] on icon at bounding box center [800, 67] width 17 height 17
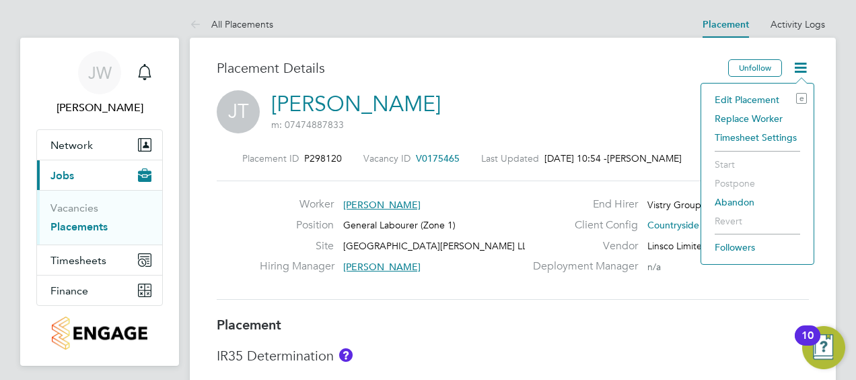
click at [765, 96] on li "Edit Placement e" at bounding box center [757, 99] width 99 height 19
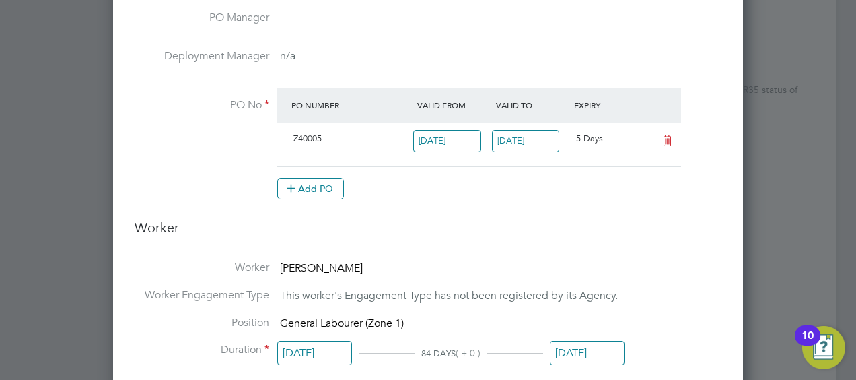
click at [512, 138] on input "[DATE]" at bounding box center [526, 141] width 68 height 22
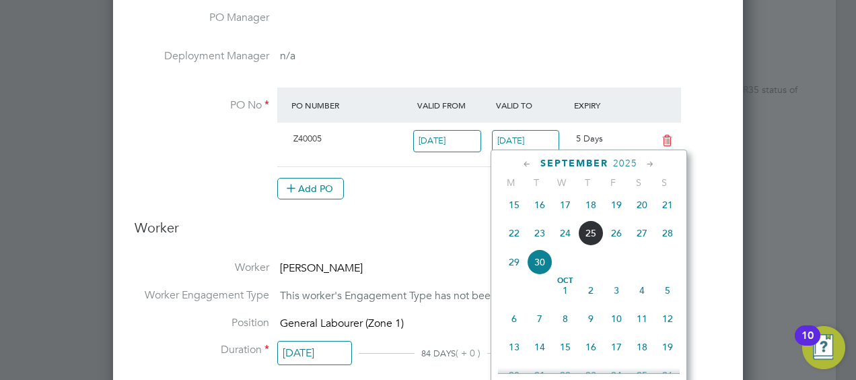
click at [613, 217] on span "19" at bounding box center [617, 205] width 26 height 26
type input "[DATE]"
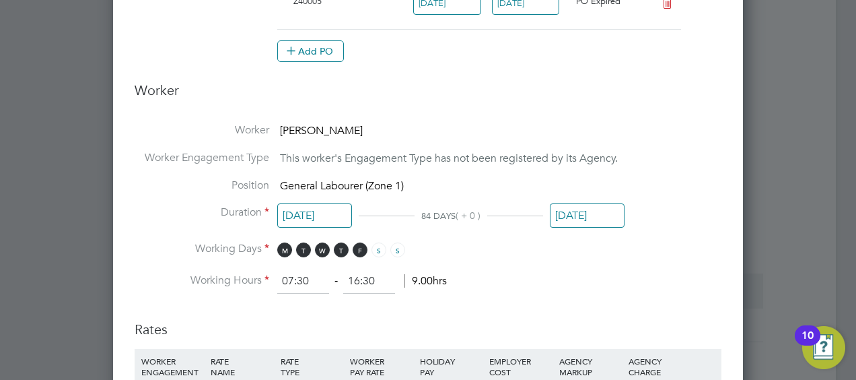
click at [555, 213] on input "[DATE]" at bounding box center [587, 215] width 75 height 25
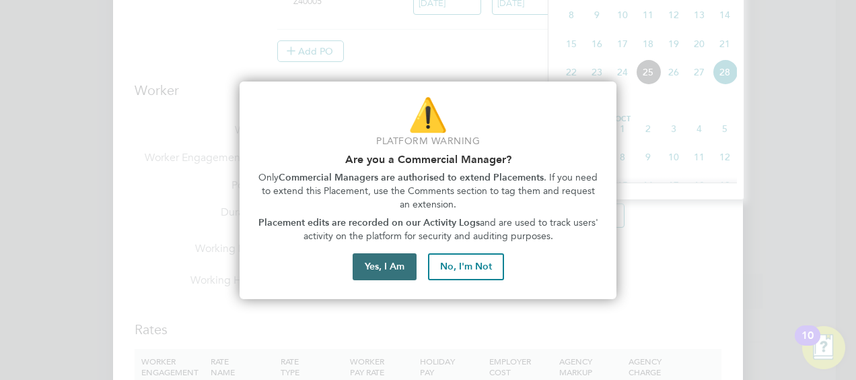
click at [389, 265] on button "Yes, I Am" at bounding box center [385, 266] width 64 height 27
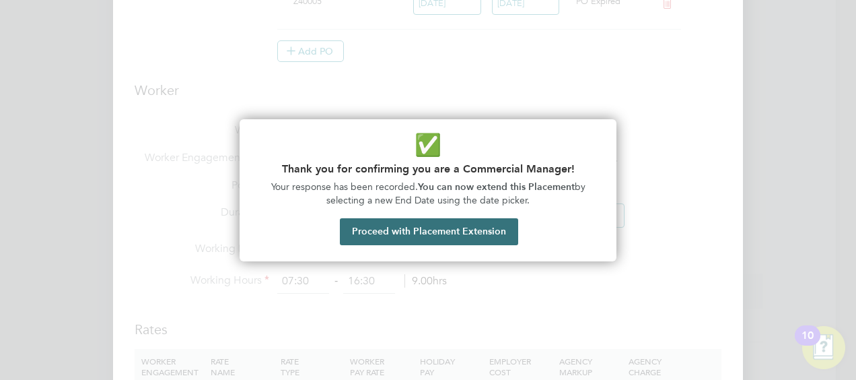
click at [417, 229] on button "Proceed with Placement Extension" at bounding box center [429, 231] width 178 height 27
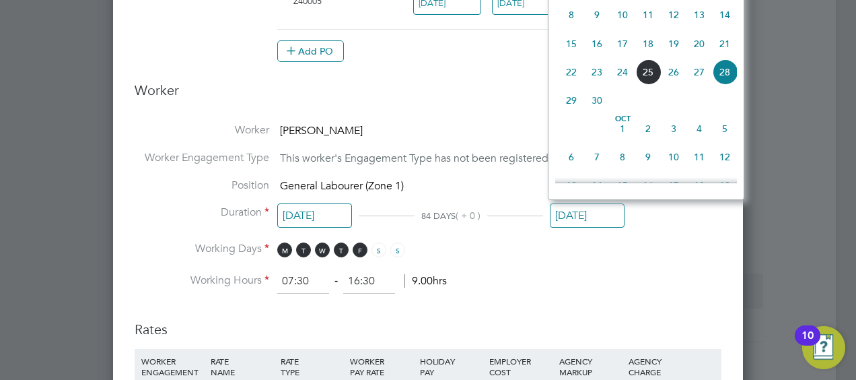
click at [681, 47] on span "19" at bounding box center [674, 44] width 26 height 26
type input "[DATE]"
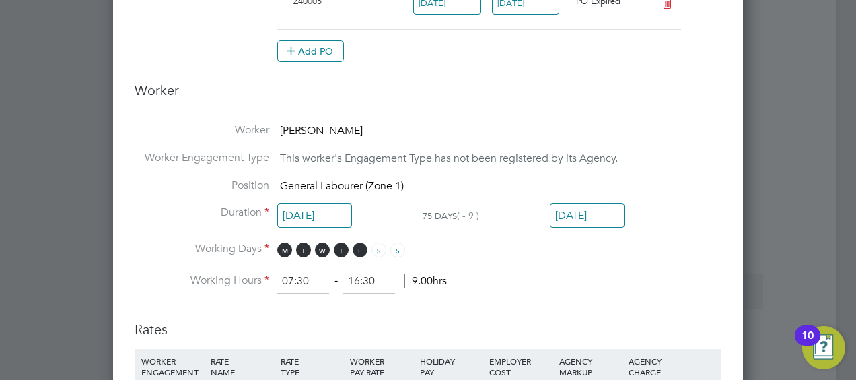
click at [672, 186] on li "Position General Labourer (Zone 1)" at bounding box center [428, 192] width 587 height 28
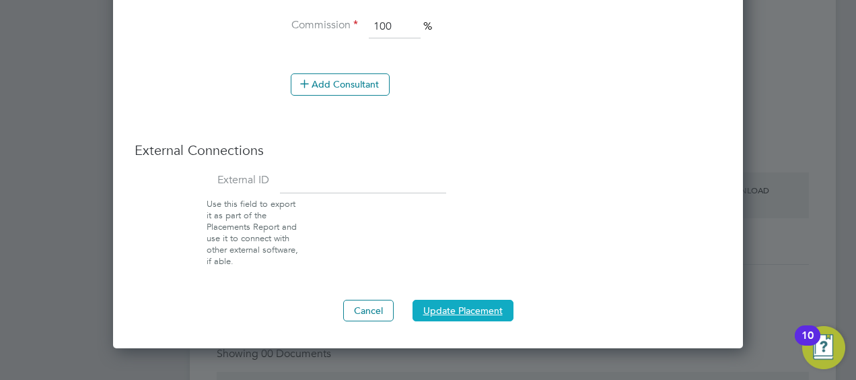
click at [487, 308] on button "Update Placement" at bounding box center [463, 311] width 101 height 22
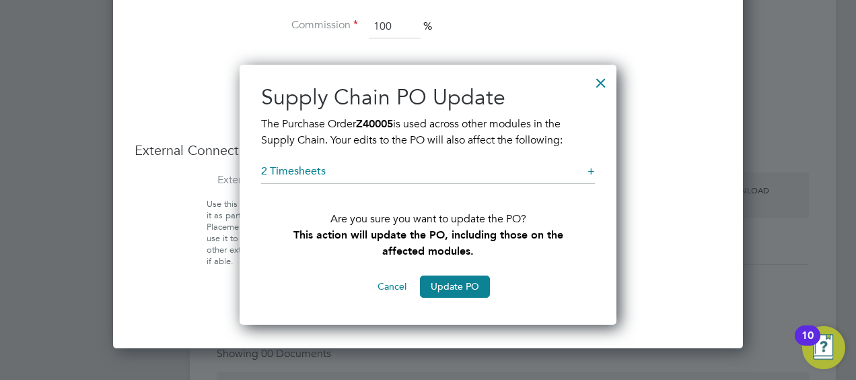
click at [461, 287] on div "Sorry, we are having problems connecting to our services." at bounding box center [513, 31] width 646 height 2380
click at [480, 288] on button "Update PO" at bounding box center [455, 286] width 70 height 22
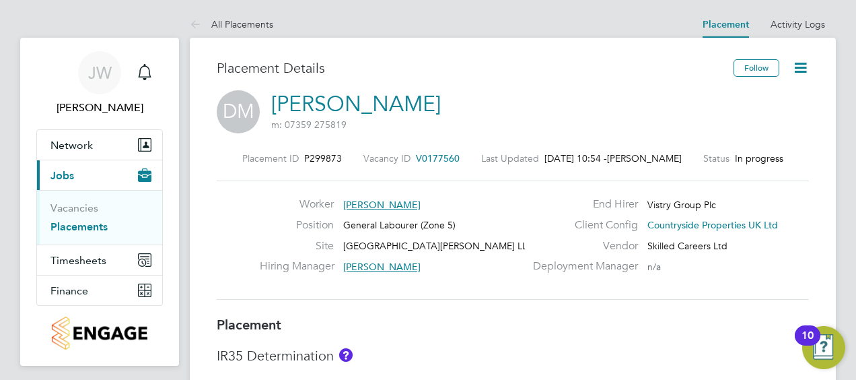
click at [797, 67] on icon at bounding box center [800, 67] width 17 height 17
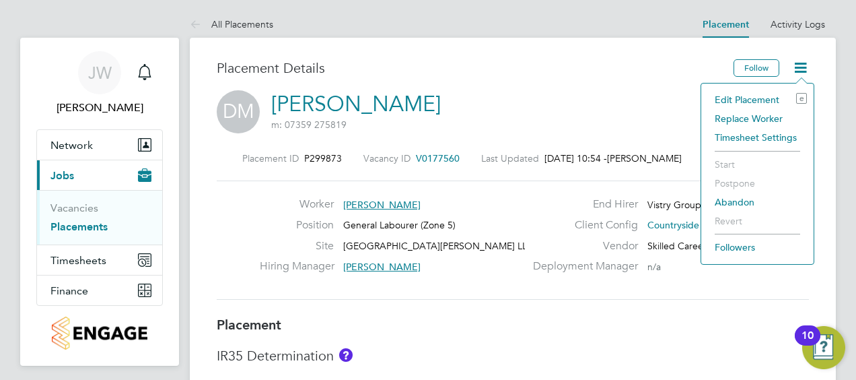
click at [773, 98] on li "Edit Placement e" at bounding box center [757, 99] width 99 height 19
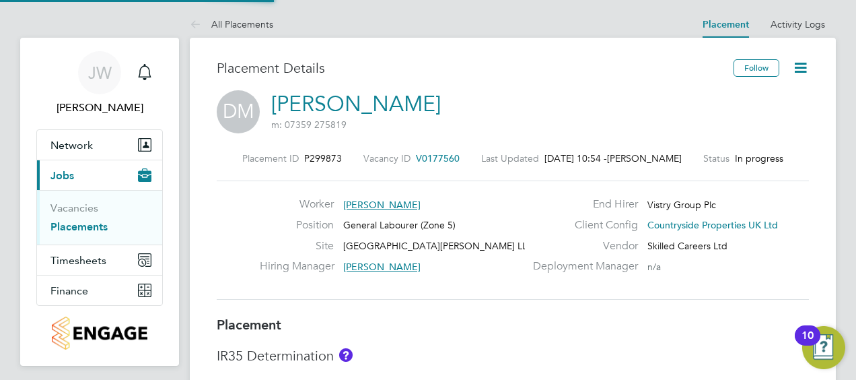
type input "[PERSON_NAME]"
type input "[DATE]"
type input "07:30"
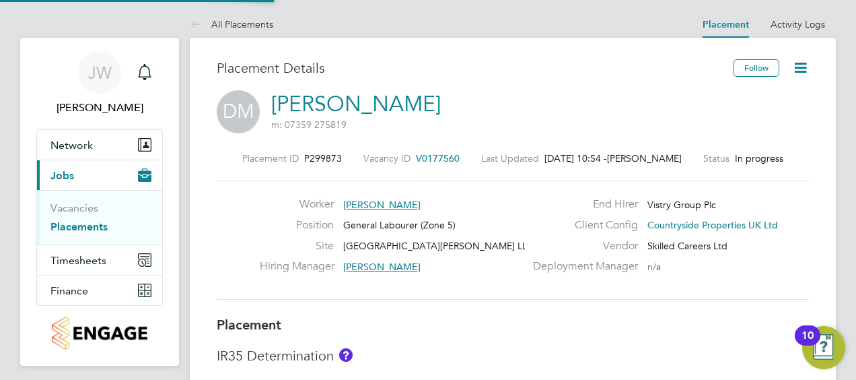
type input "16:30"
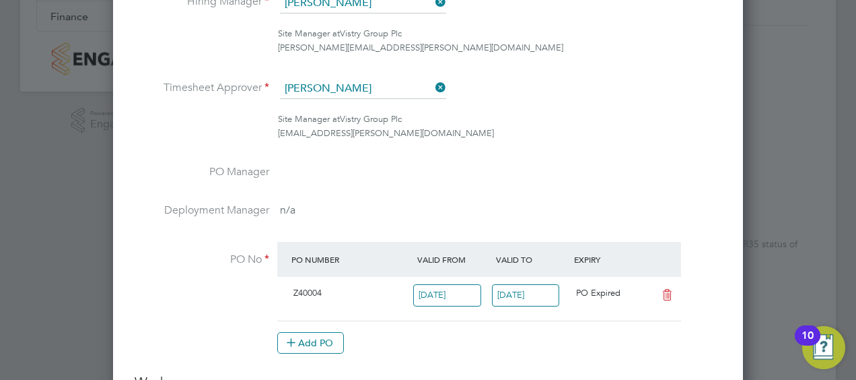
click at [524, 298] on input "[DATE]" at bounding box center [526, 295] width 68 height 22
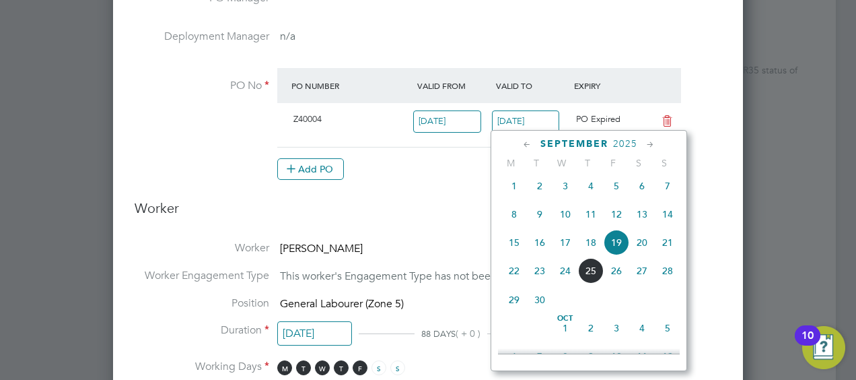
click at [427, 218] on h3 "Worker" at bounding box center [428, 213] width 587 height 28
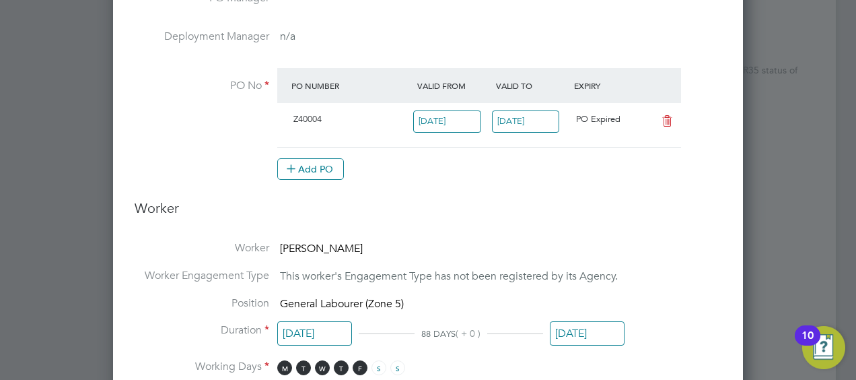
click at [551, 324] on input "[DATE]" at bounding box center [587, 333] width 75 height 25
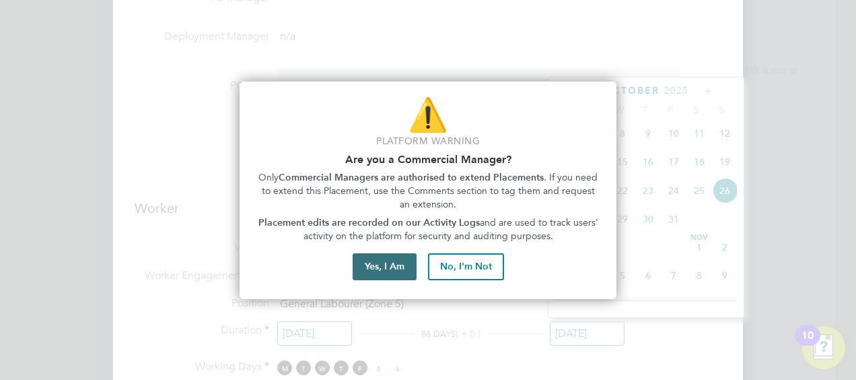
click at [391, 260] on button "Yes, I Am" at bounding box center [385, 266] width 64 height 27
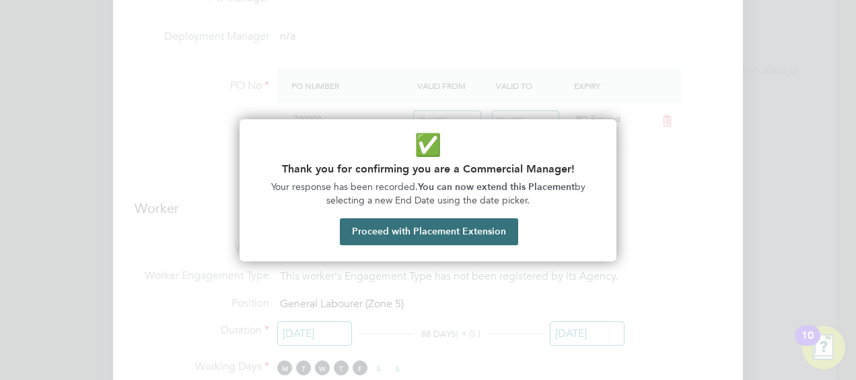
click at [427, 227] on button "Proceed with Placement Extension" at bounding box center [429, 231] width 178 height 27
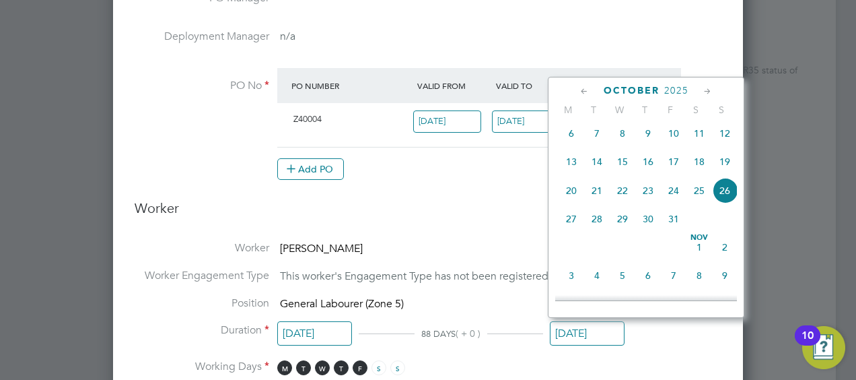
click at [579, 93] on icon at bounding box center [584, 91] width 13 height 15
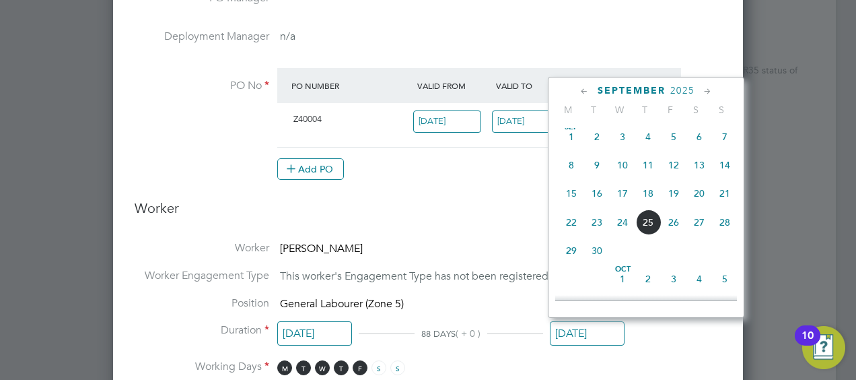
click at [674, 197] on span "19" at bounding box center [674, 193] width 26 height 26
type input "[DATE]"
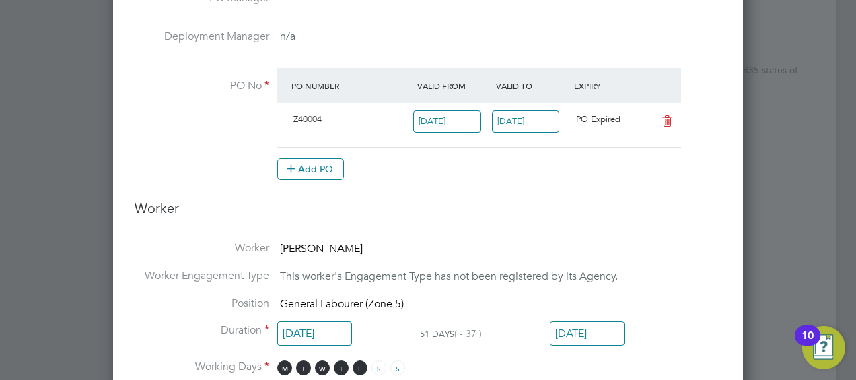
click at [520, 201] on h3 "Worker" at bounding box center [428, 213] width 587 height 28
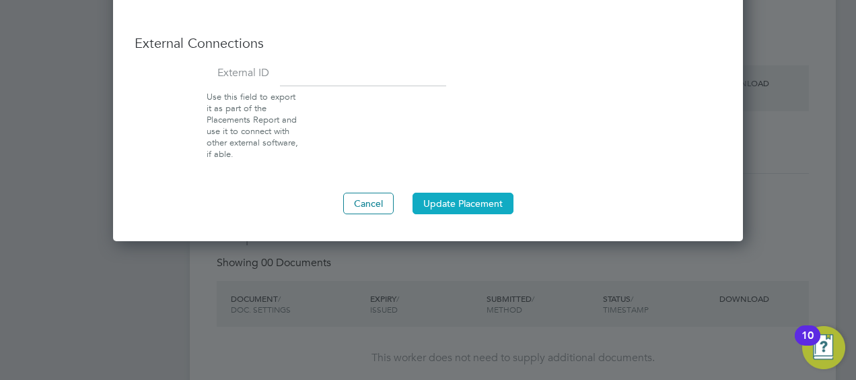
click at [455, 201] on button "Update Placement" at bounding box center [463, 204] width 101 height 22
